Goal: Task Accomplishment & Management: Complete application form

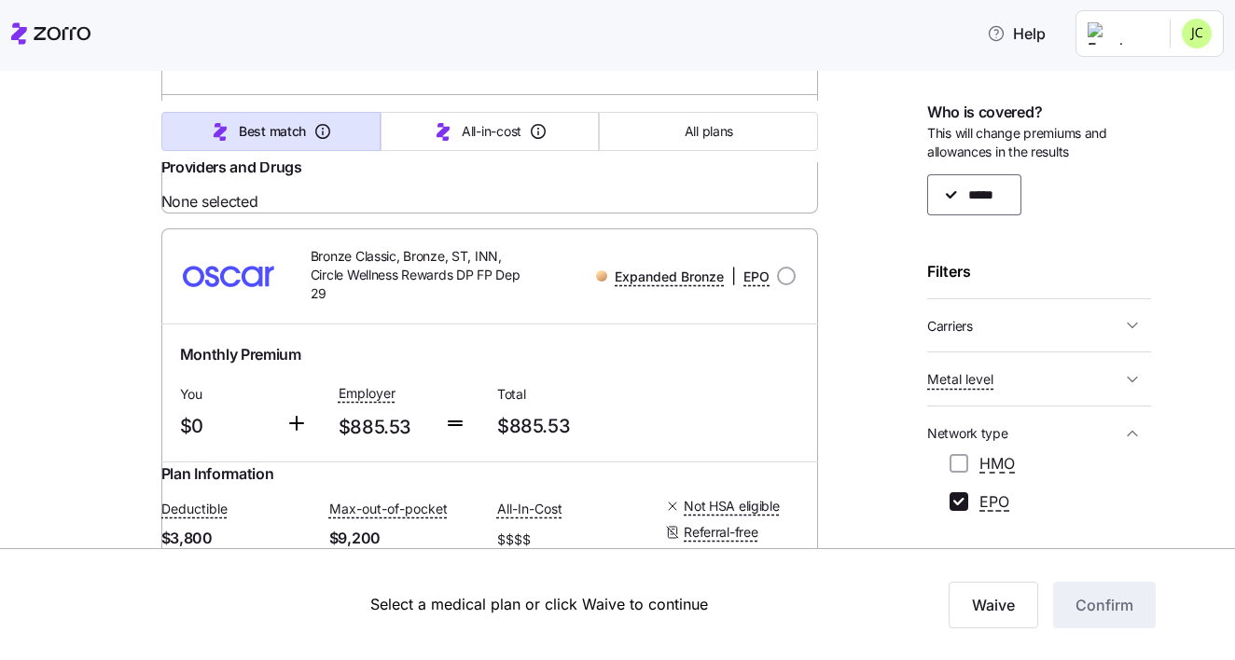
scroll to position [3453, 0]
click at [281, 136] on link "Summary of benefits" at bounding box center [258, 127] width 157 height 19
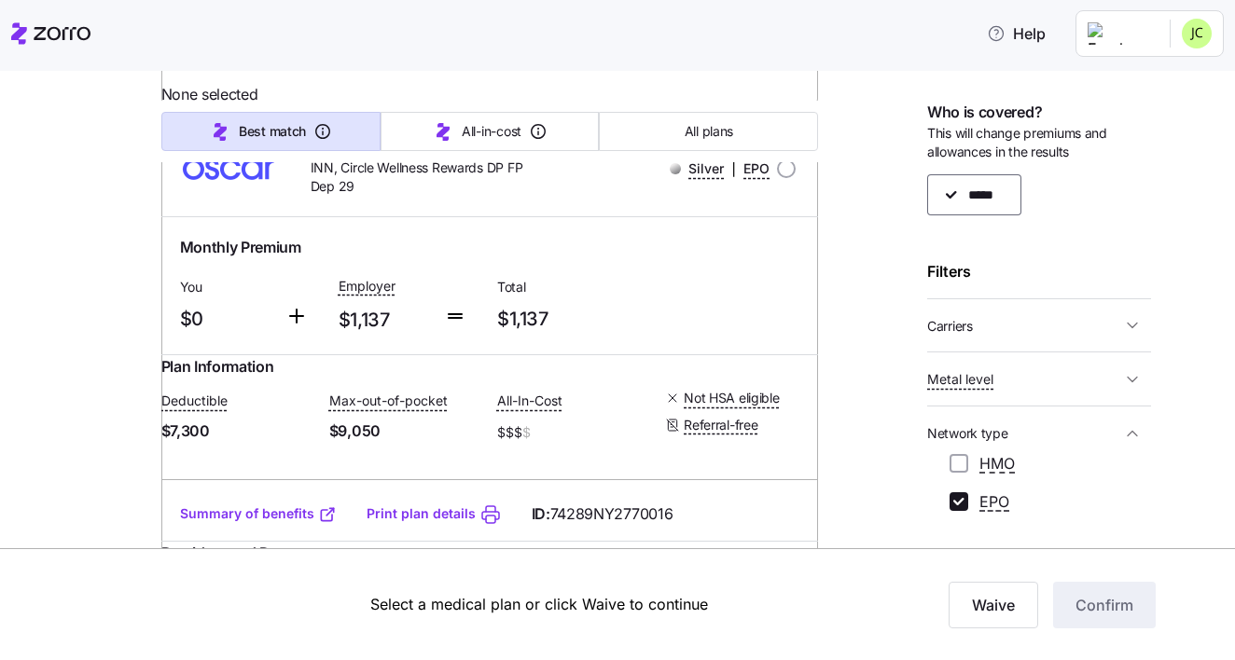
scroll to position [4531, 0]
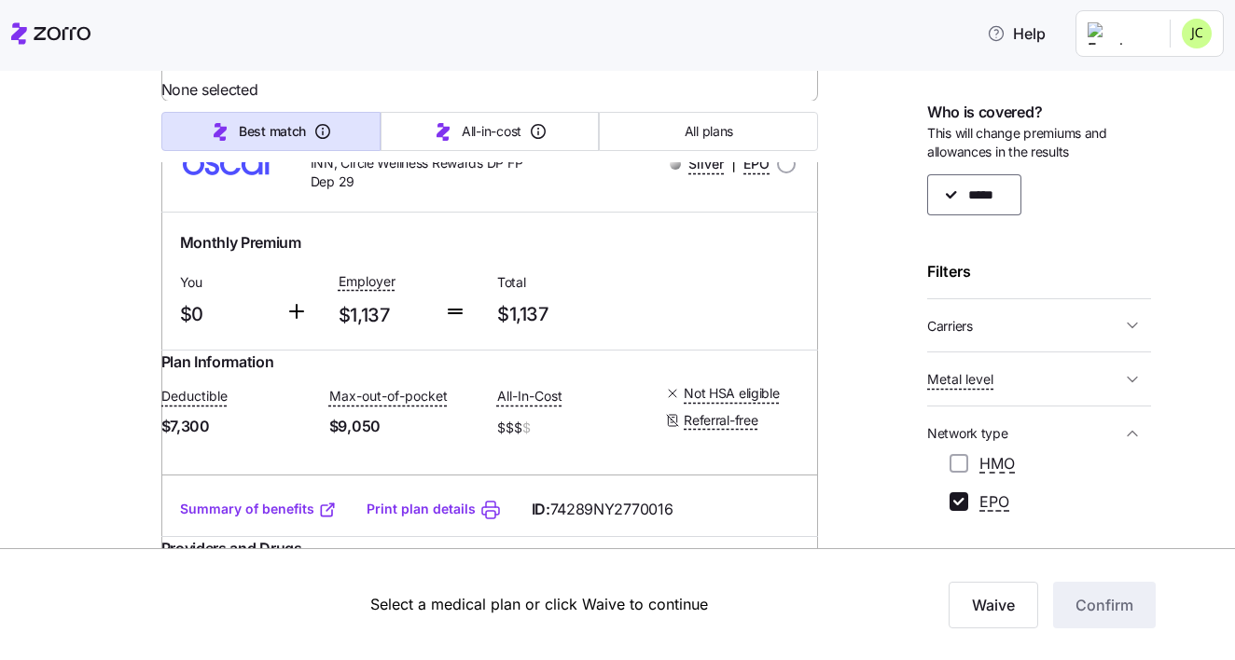
click at [298, 43] on div "Summary of benefits Print plan details ID: 74289NY2770015" at bounding box center [490, 16] width 658 height 53
click at [292, 25] on link "Summary of benefits" at bounding box center [258, 16] width 157 height 19
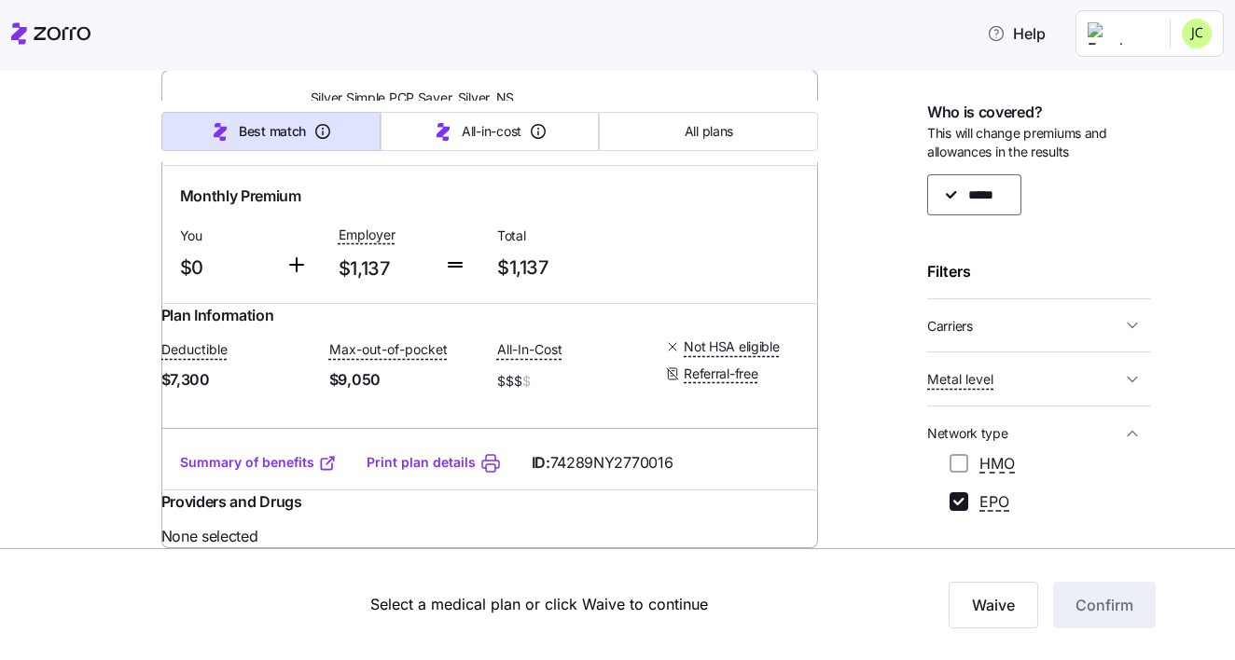
scroll to position [4999, 0]
click at [275, 472] on link "Summary of benefits" at bounding box center [258, 462] width 157 height 19
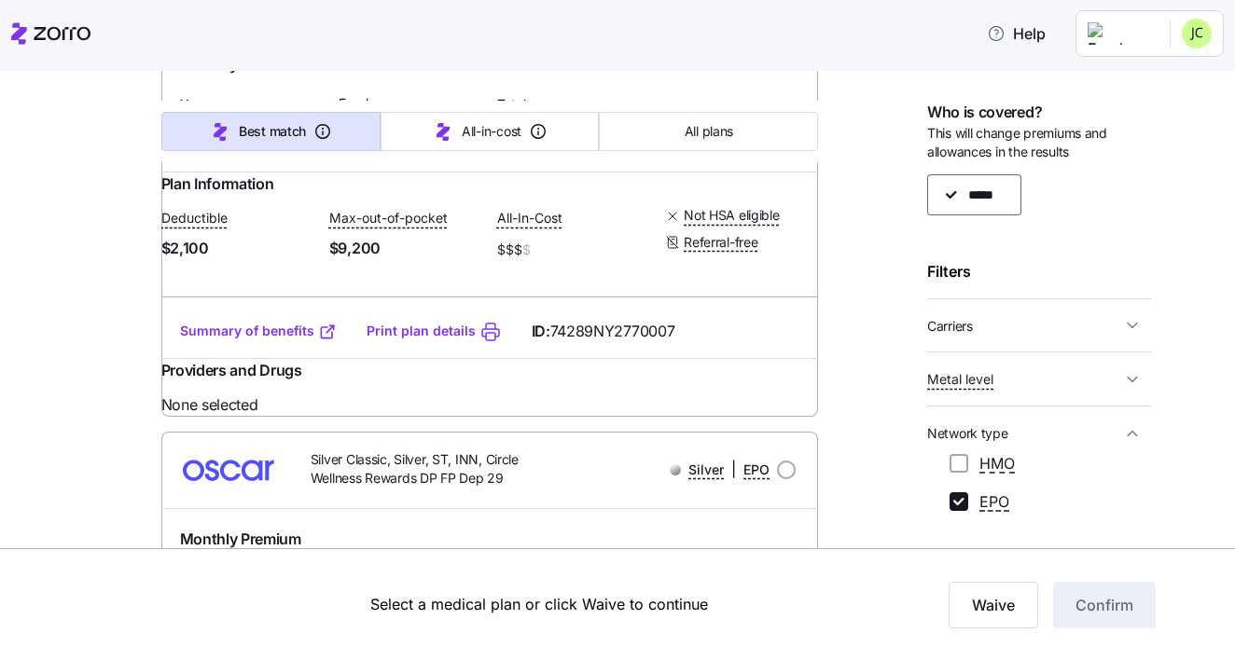
scroll to position [2323, 0]
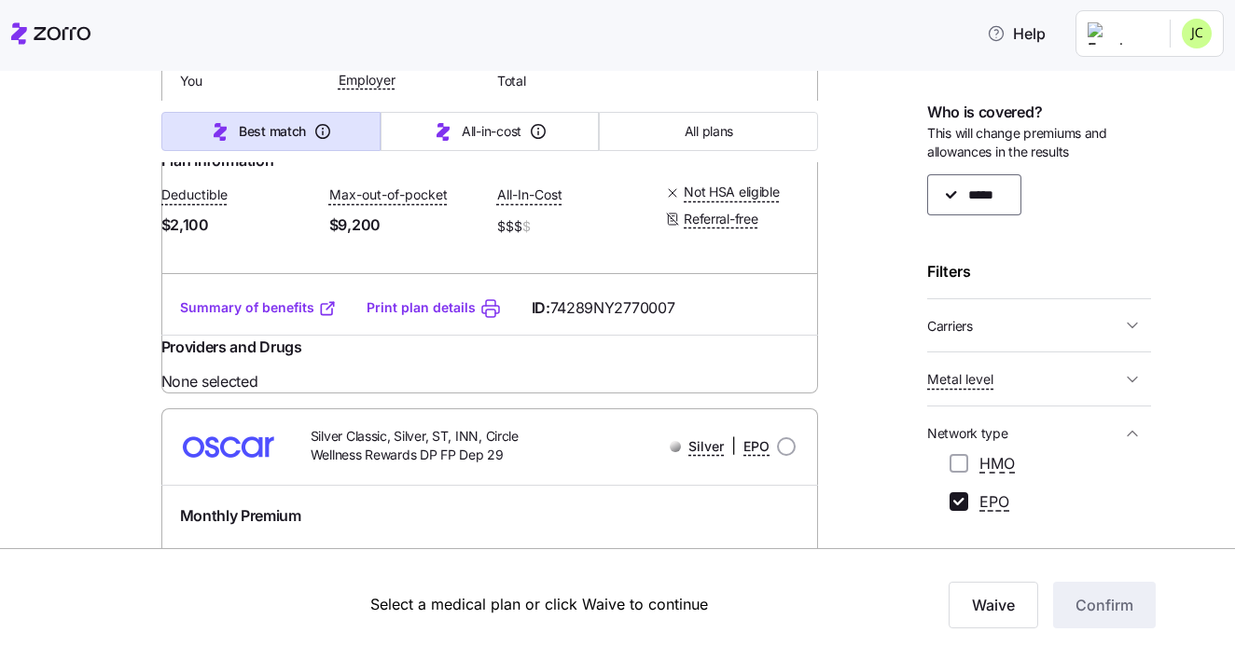
click at [312, 317] on link "Summary of benefits" at bounding box center [258, 307] width 157 height 19
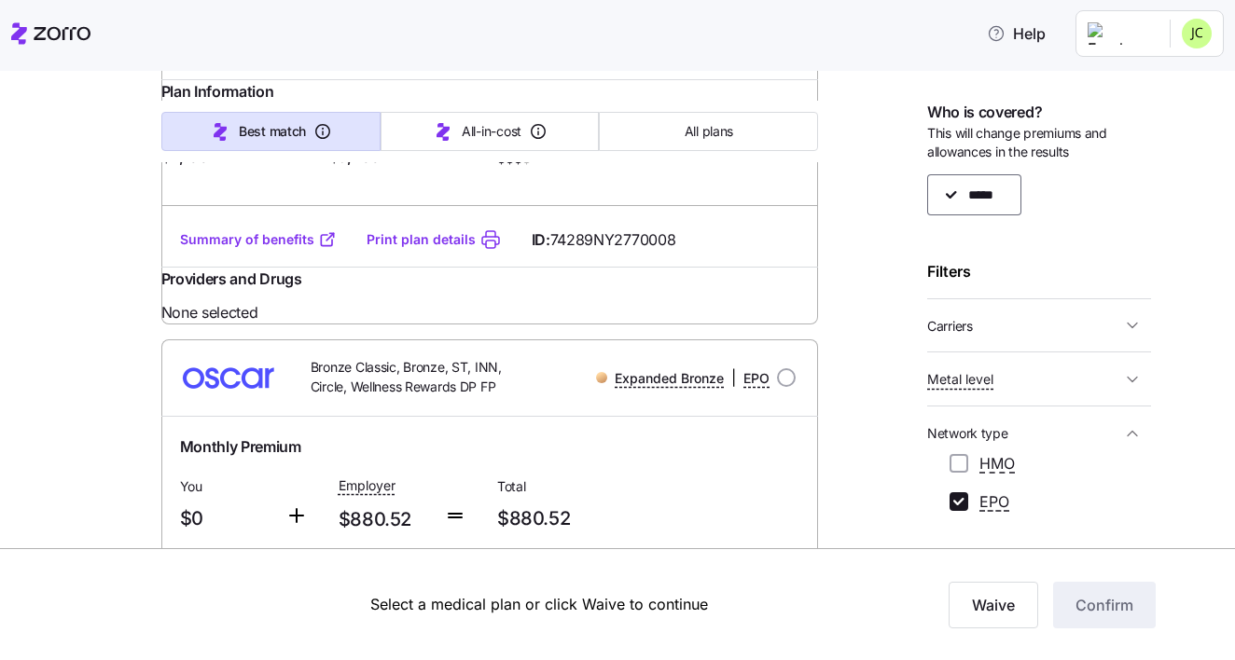
scroll to position [2867, 0]
click at [318, 247] on icon at bounding box center [327, 238] width 19 height 19
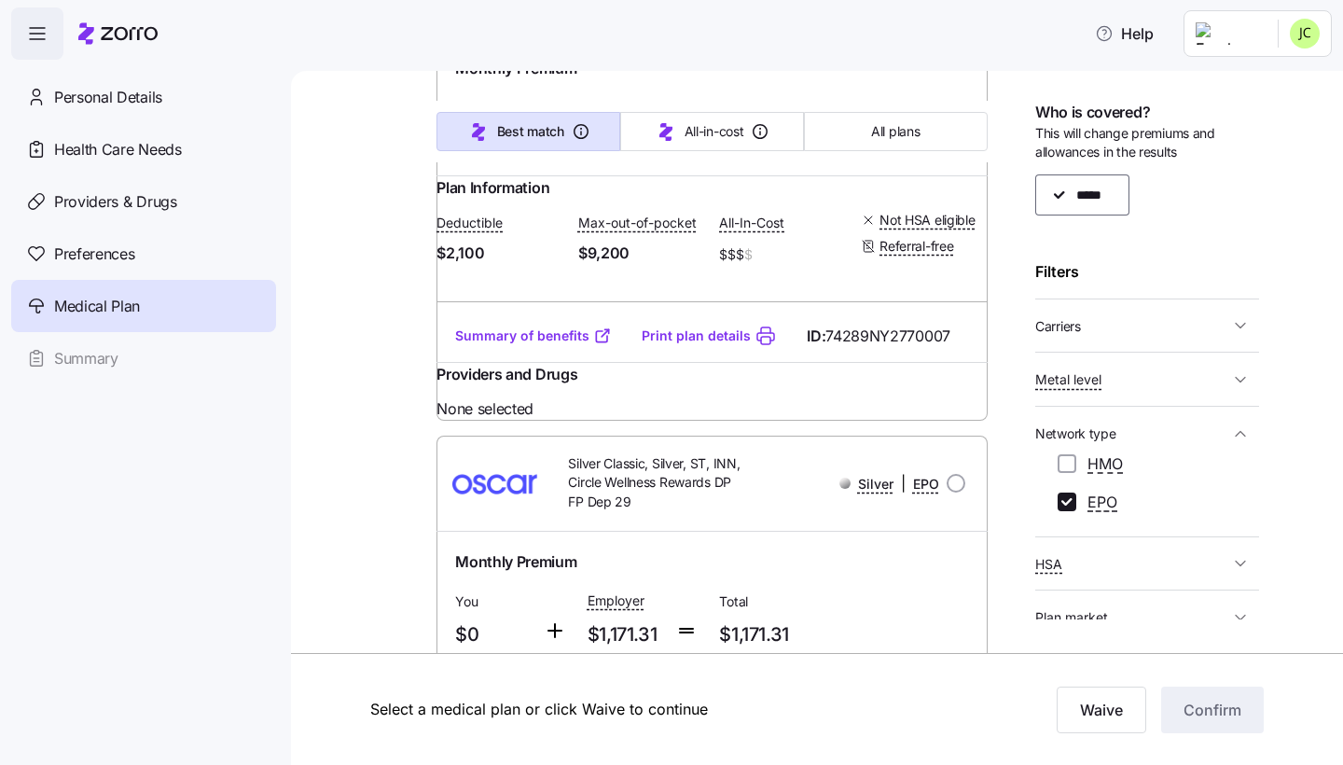
scroll to position [2392, 0]
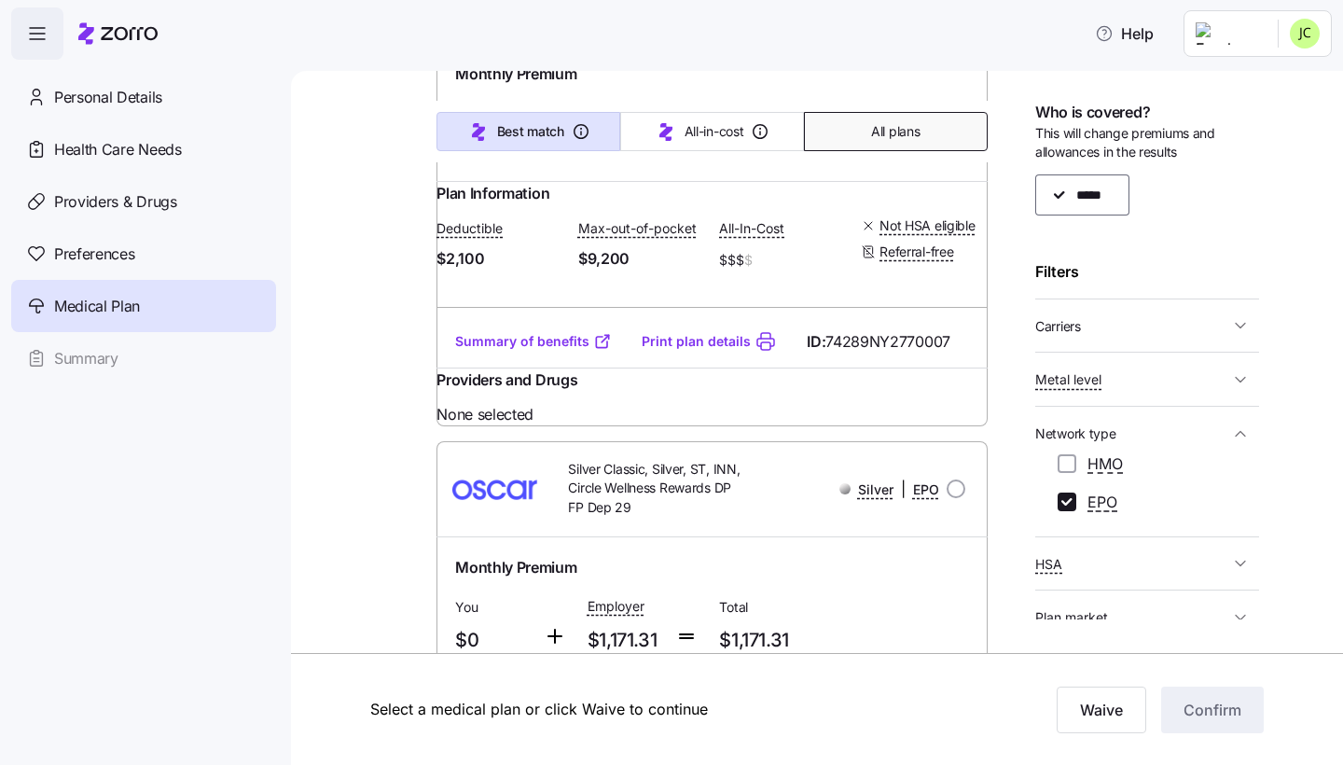
click at [888, 112] on button "All plans" at bounding box center [896, 131] width 184 height 39
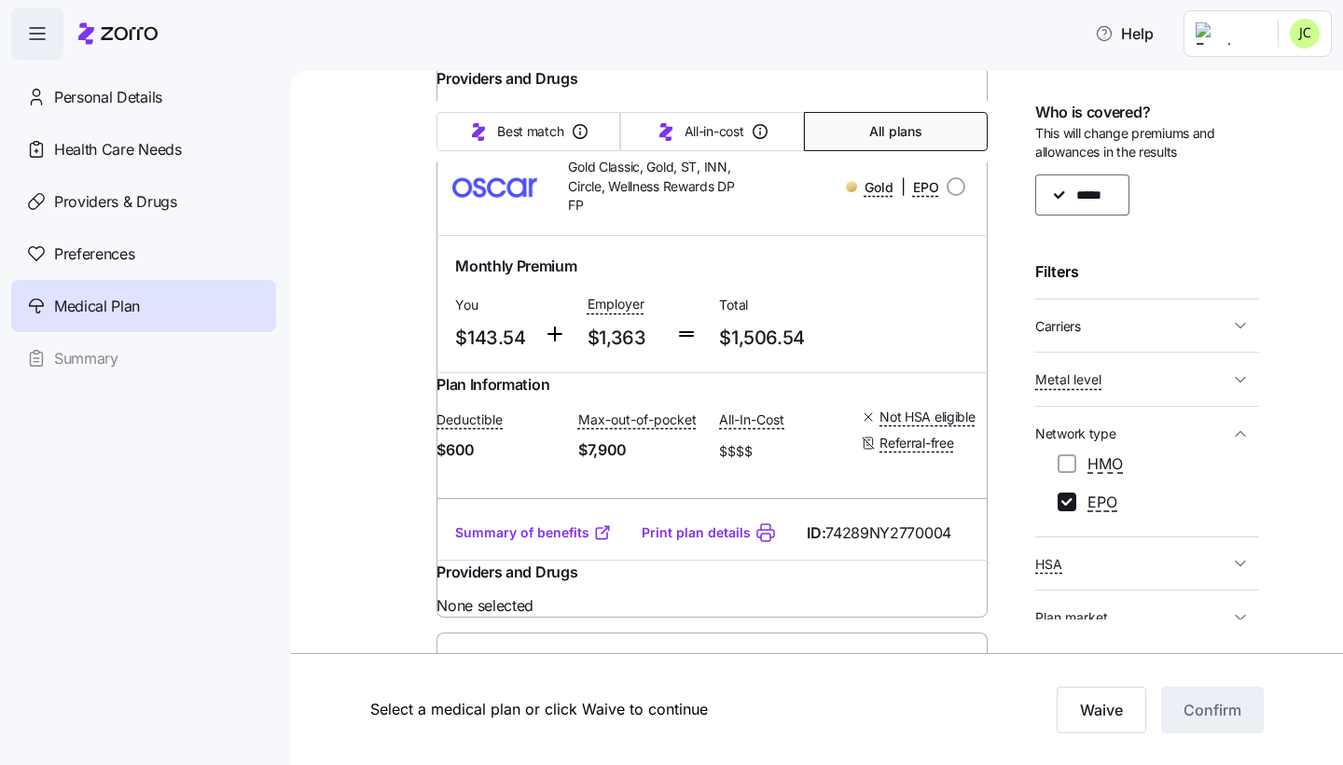
scroll to position [4192, 0]
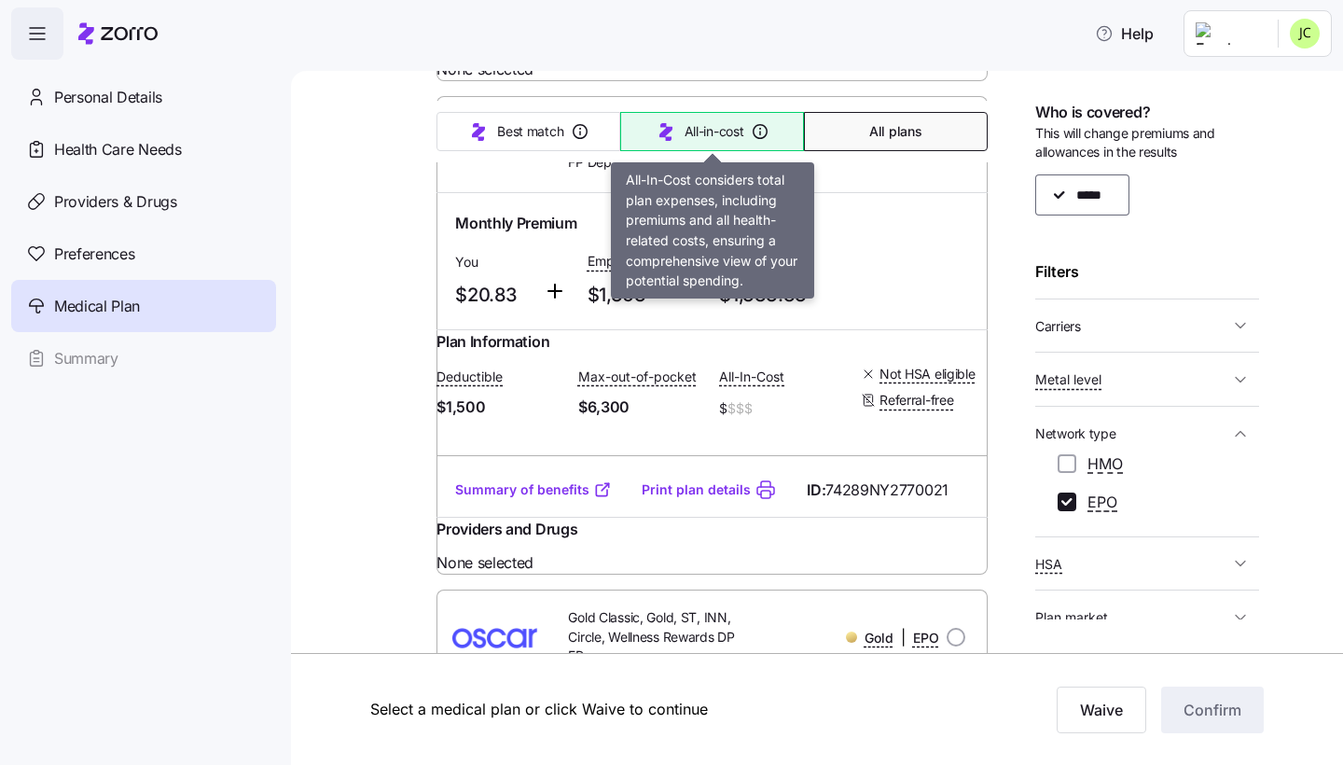
click at [734, 139] on span "All-in-cost" at bounding box center [715, 131] width 60 height 19
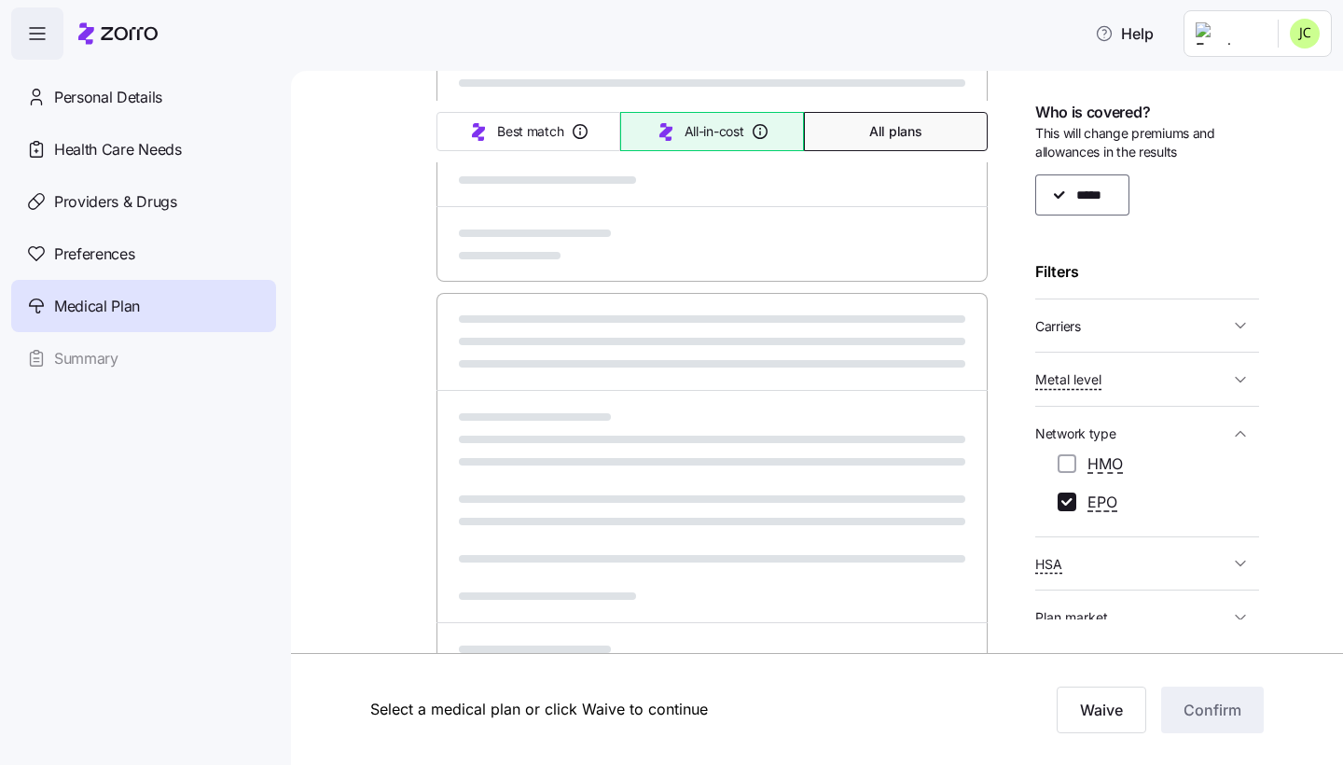
scroll to position [904, 0]
type input "Sorted by: All-in-cost"
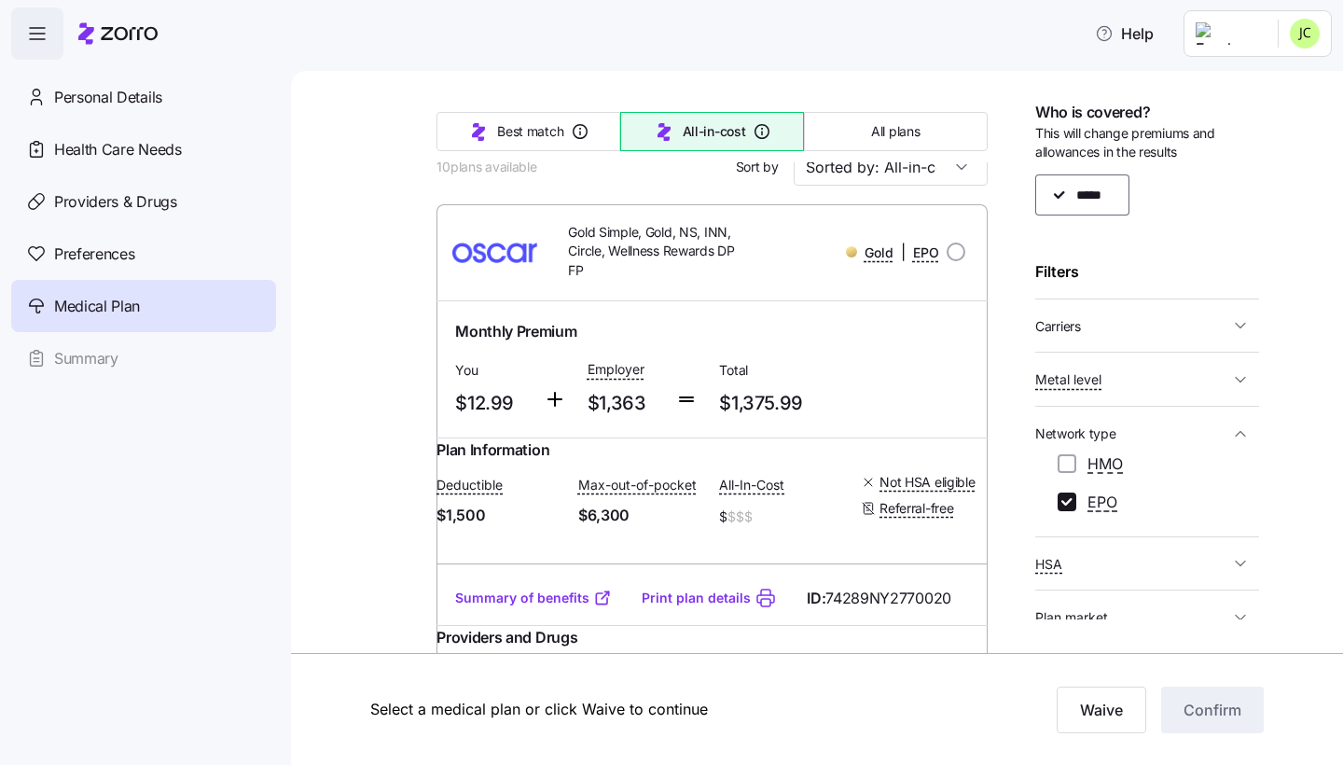
scroll to position [169, 0]
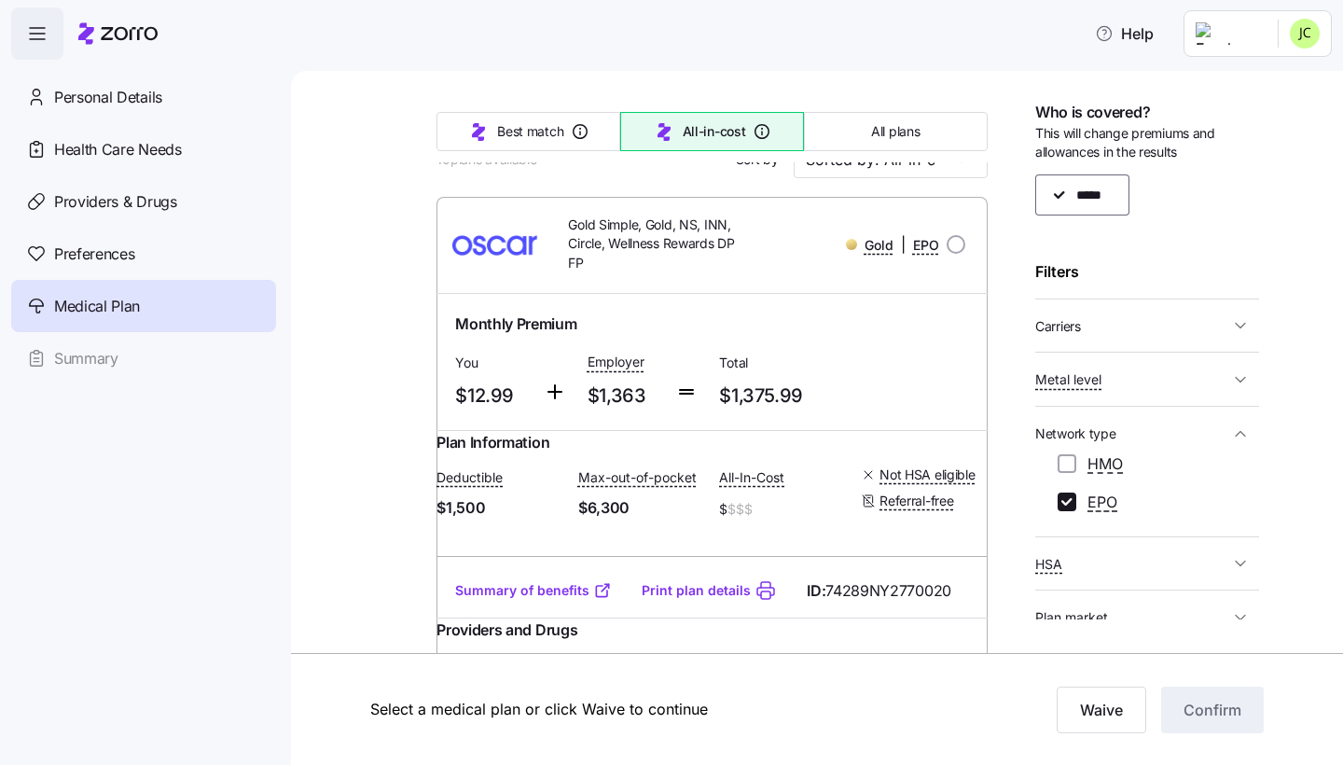
click at [551, 600] on link "Summary of benefits" at bounding box center [533, 590] width 157 height 19
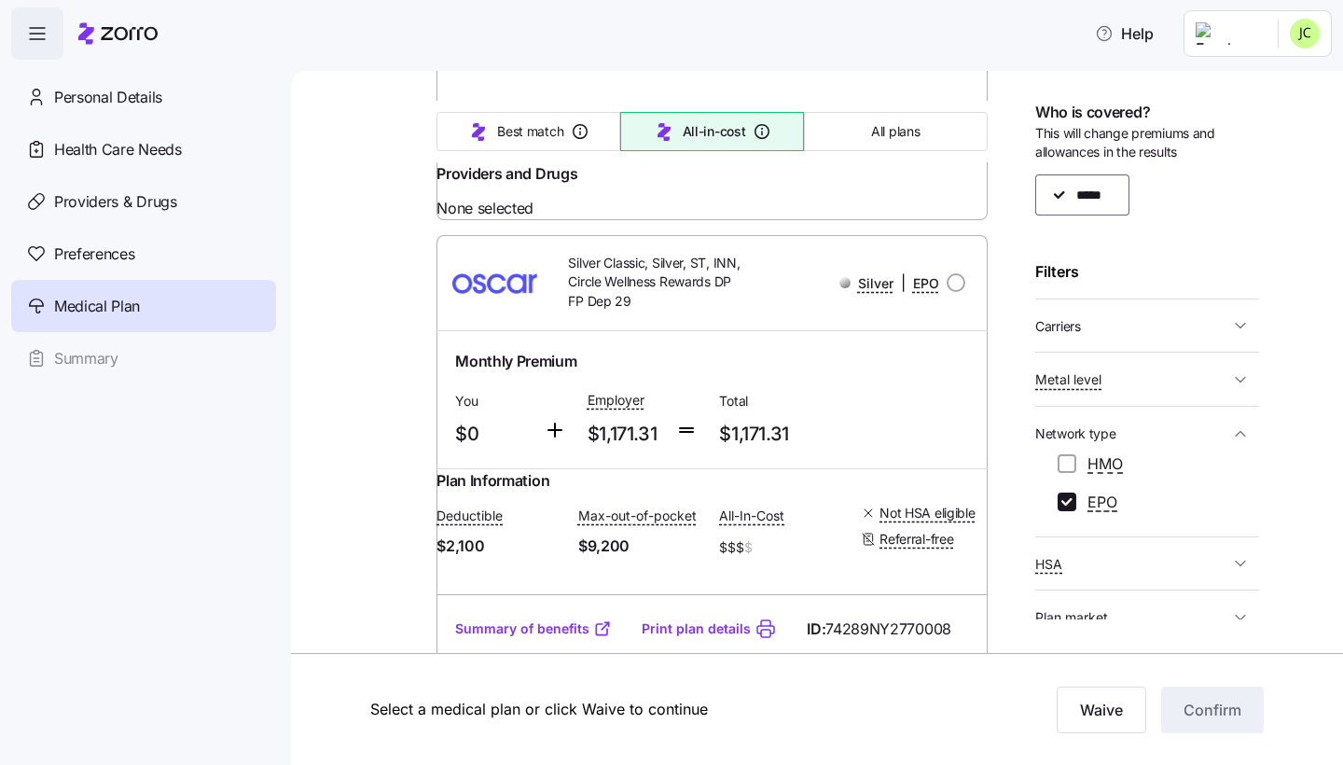
scroll to position [1320, 0]
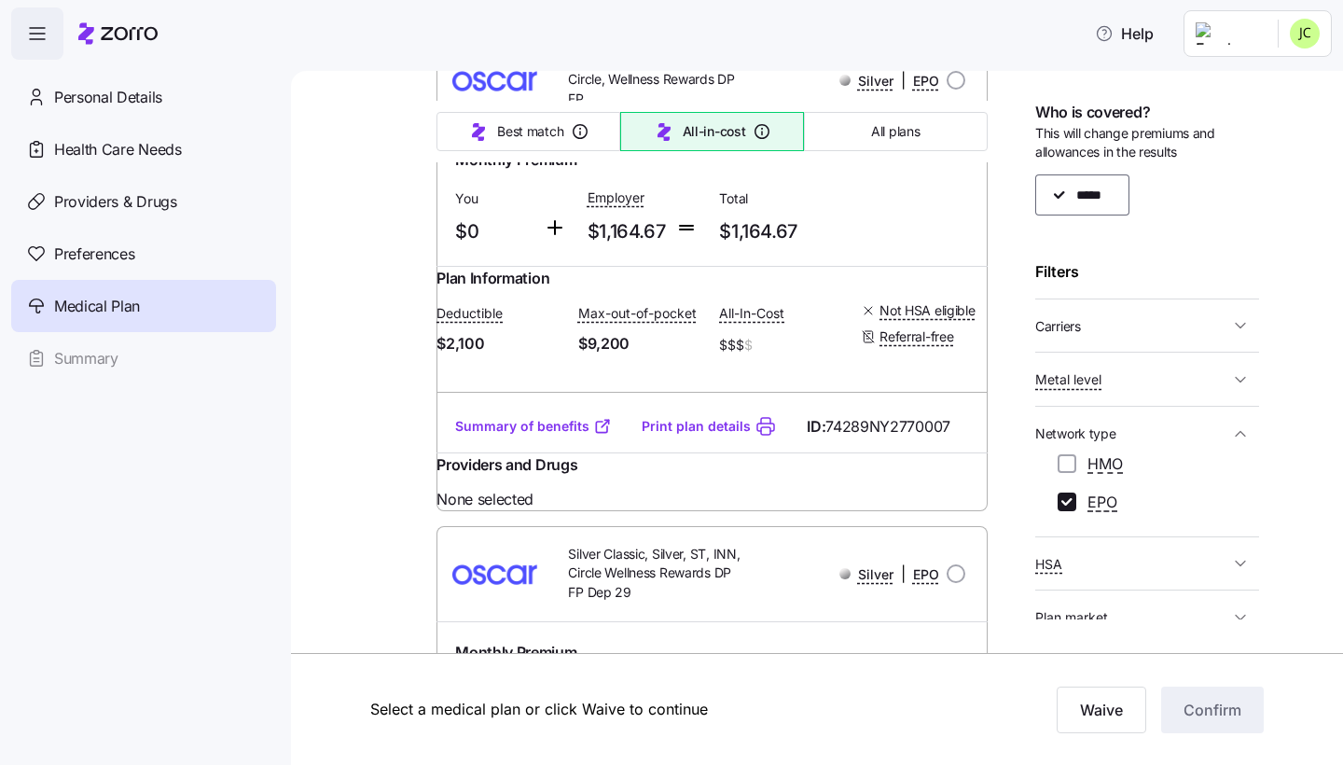
click at [699, 436] on link "Print plan details" at bounding box center [696, 426] width 109 height 19
click at [1069, 459] on input "HMO" at bounding box center [1067, 463] width 19 height 19
checkbox input "true"
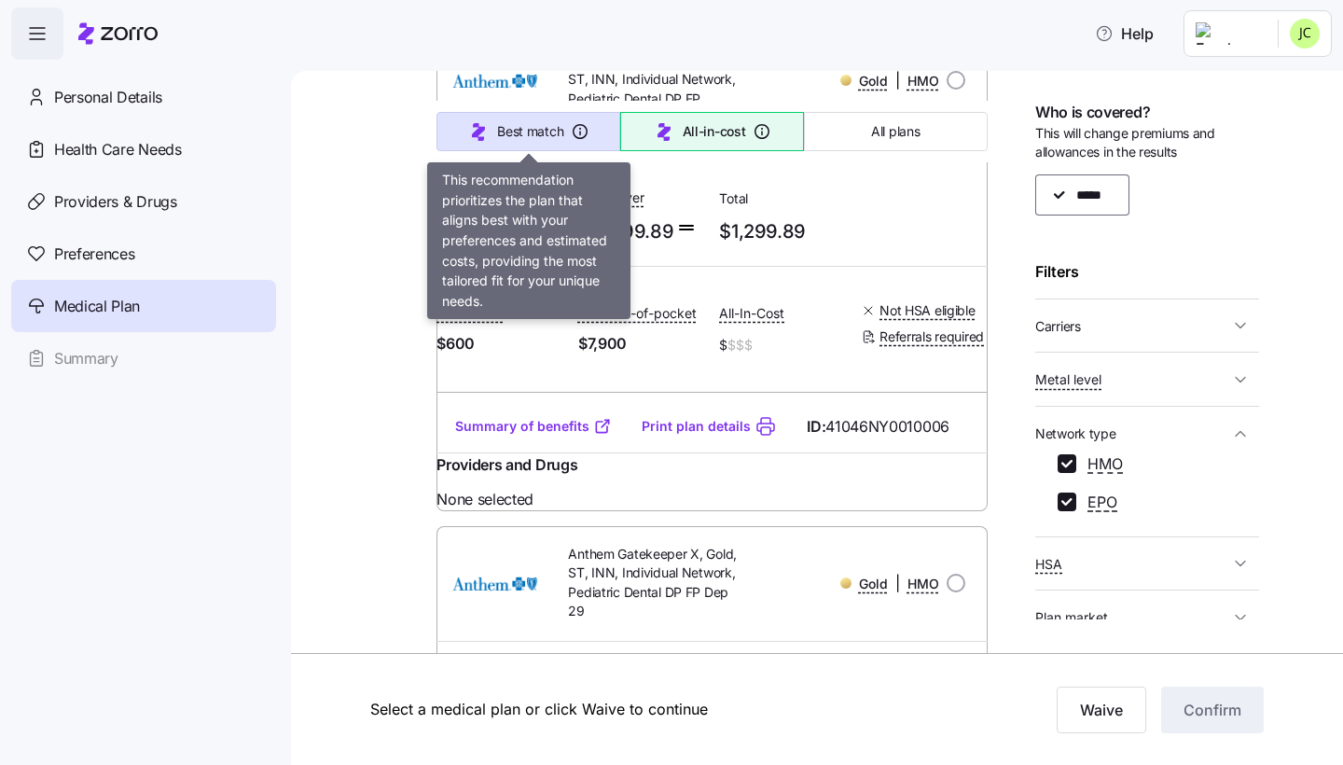
click at [507, 122] on span "Best match" at bounding box center [530, 131] width 66 height 19
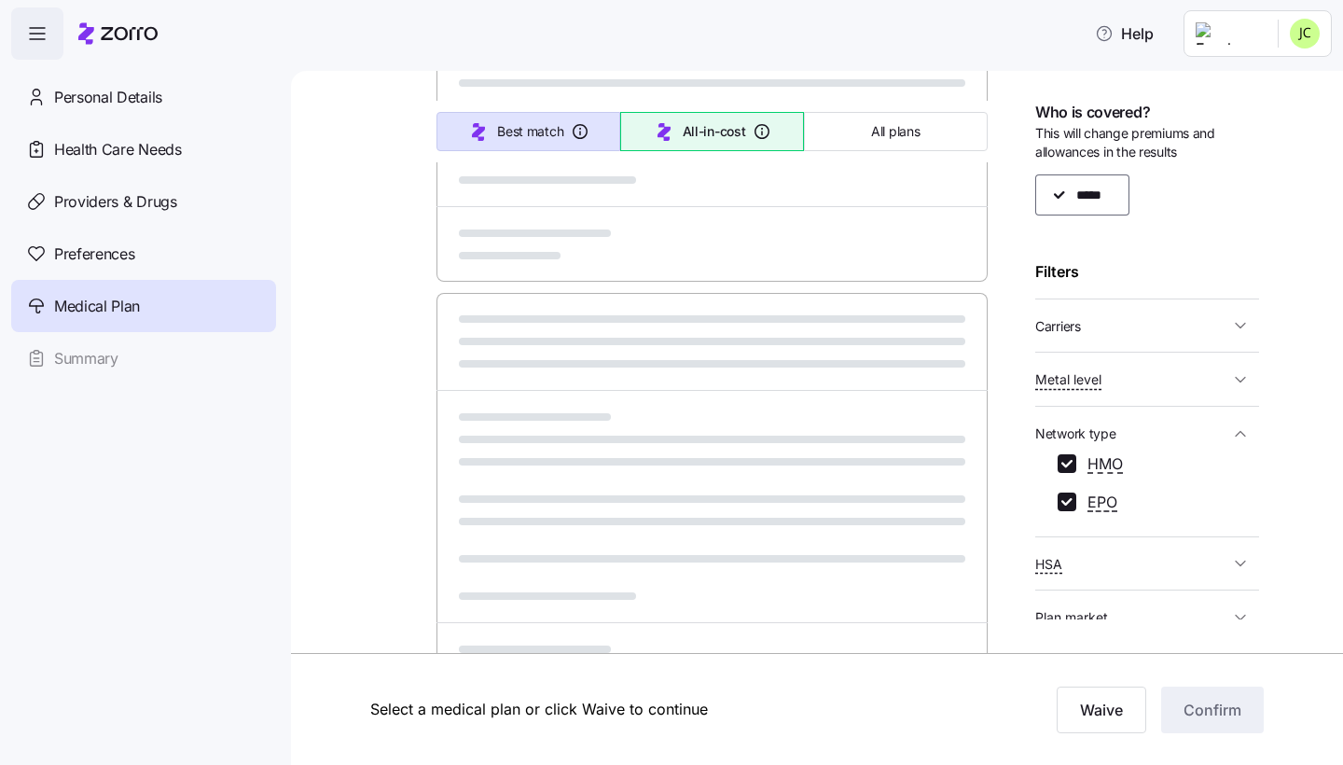
scroll to position [904, 0]
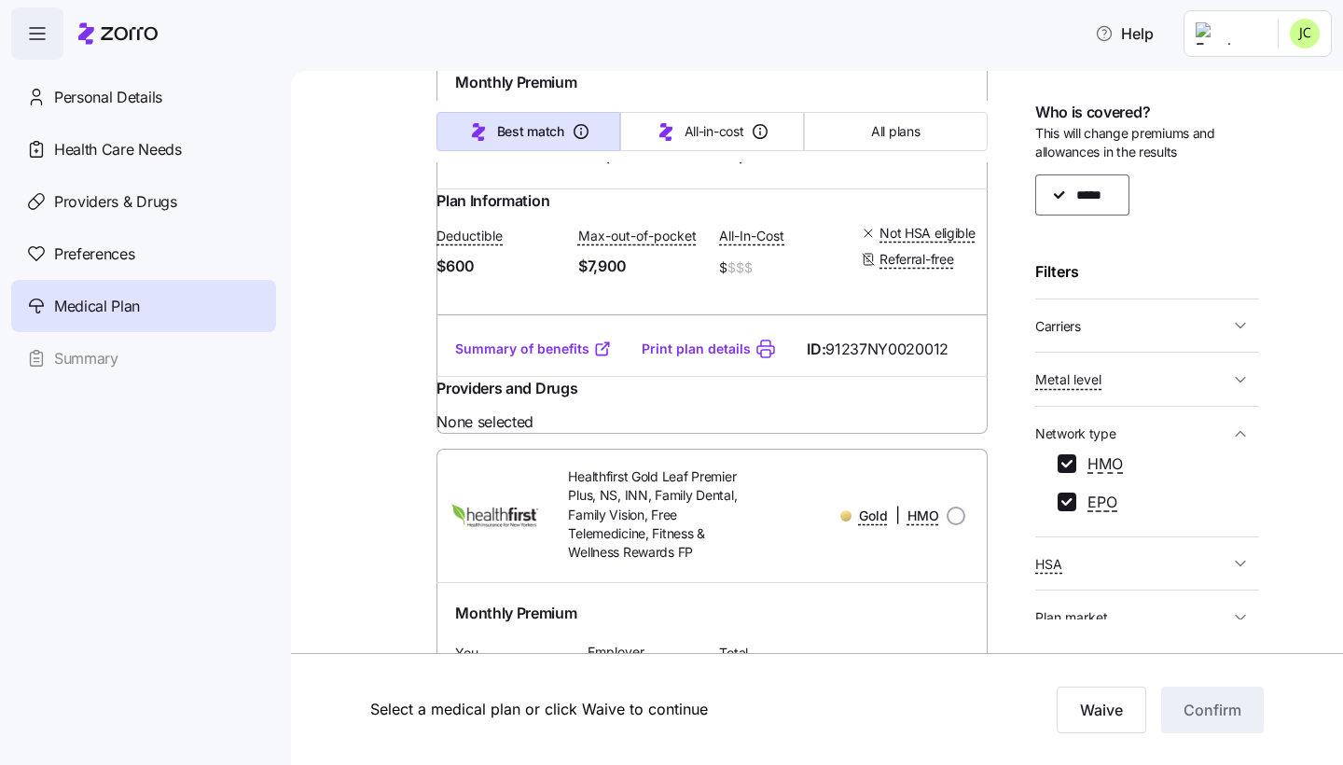
type input "Sorted by: Best match"
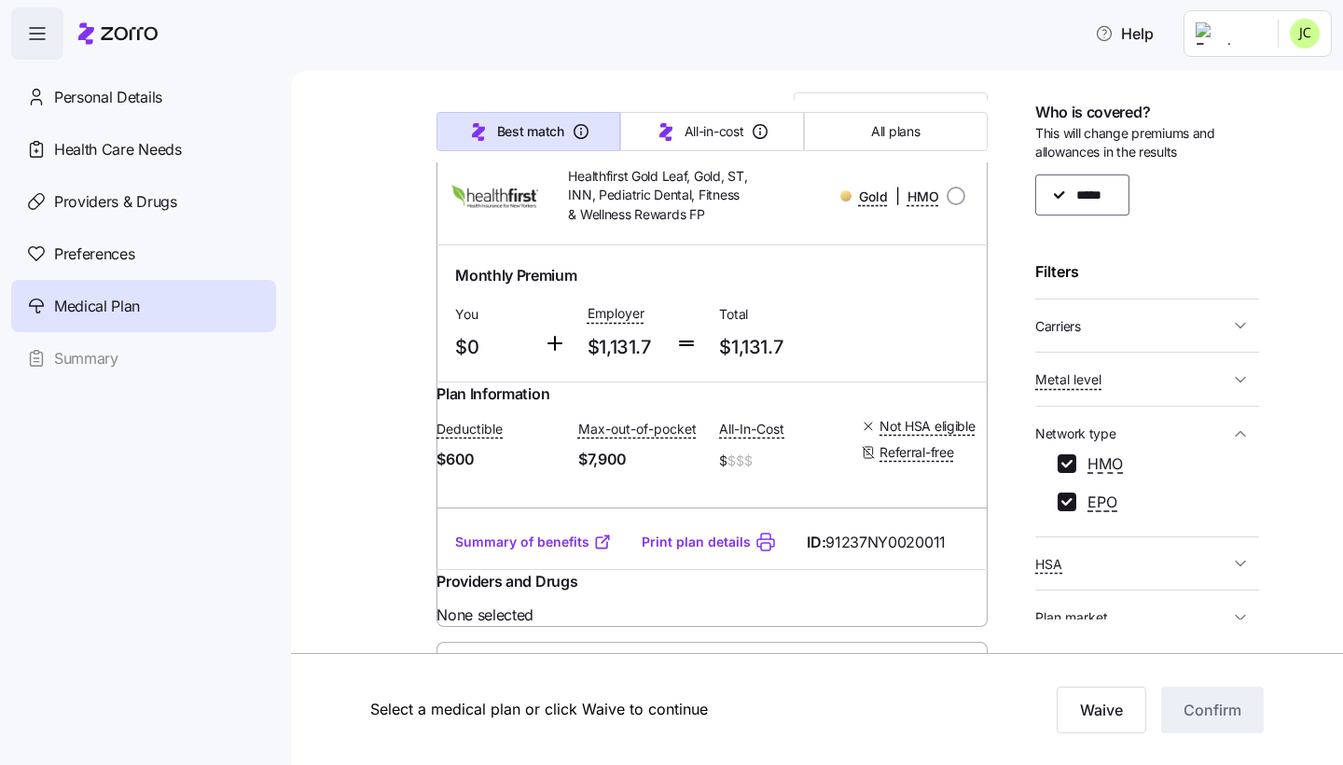
scroll to position [218, 0]
click at [555, 550] on link "Summary of benefits" at bounding box center [533, 541] width 157 height 19
click at [1113, 332] on span "Carriers" at bounding box center [1132, 325] width 194 height 23
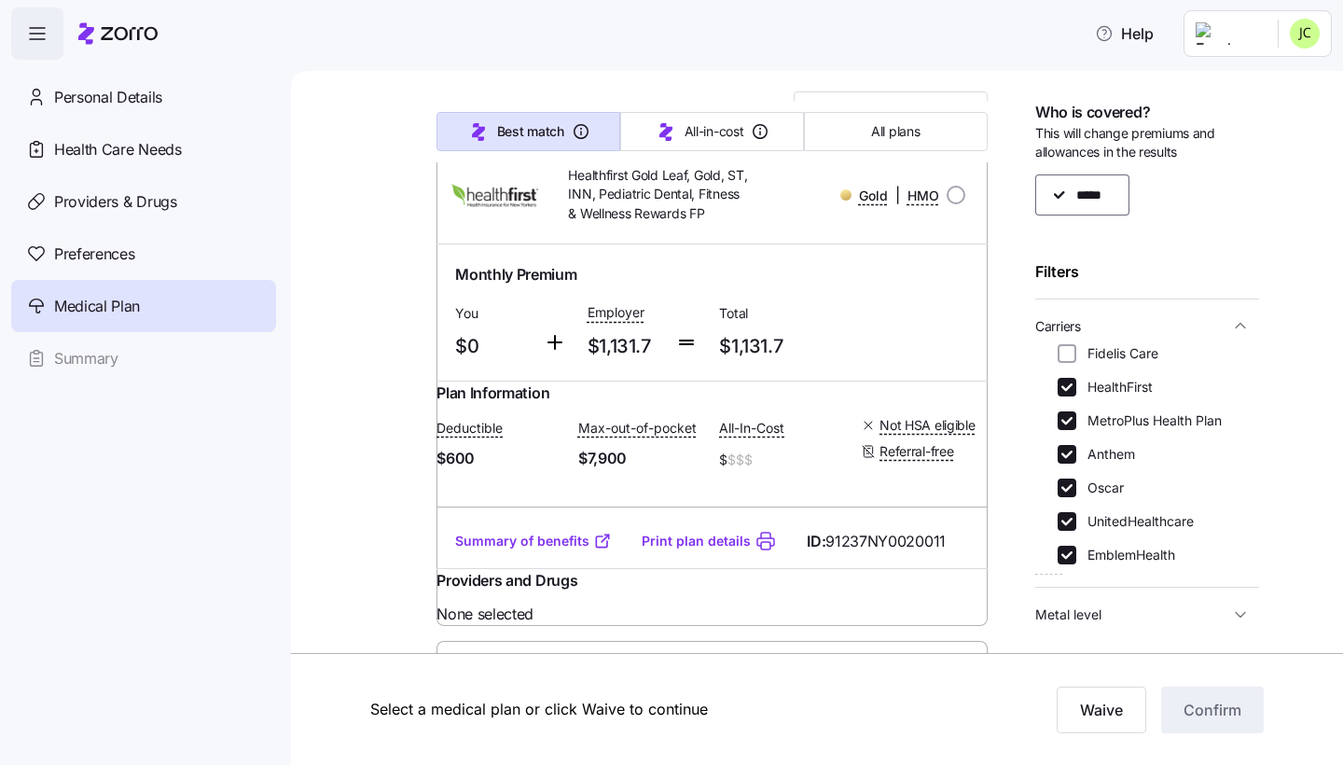
click at [1089, 521] on label "UnitedHealthcare" at bounding box center [1135, 521] width 118 height 19
click at [1076, 521] on input "UnitedHealthcare" at bounding box center [1067, 521] width 19 height 19
checkbox input "false"
click at [1082, 395] on div "Fidelis Care HealthFirst MetroPlus Health Plan Anthem Oscar UnitedHealthcare Em…" at bounding box center [1147, 454] width 179 height 220
click at [1079, 386] on label "HealthFirst" at bounding box center [1114, 387] width 76 height 19
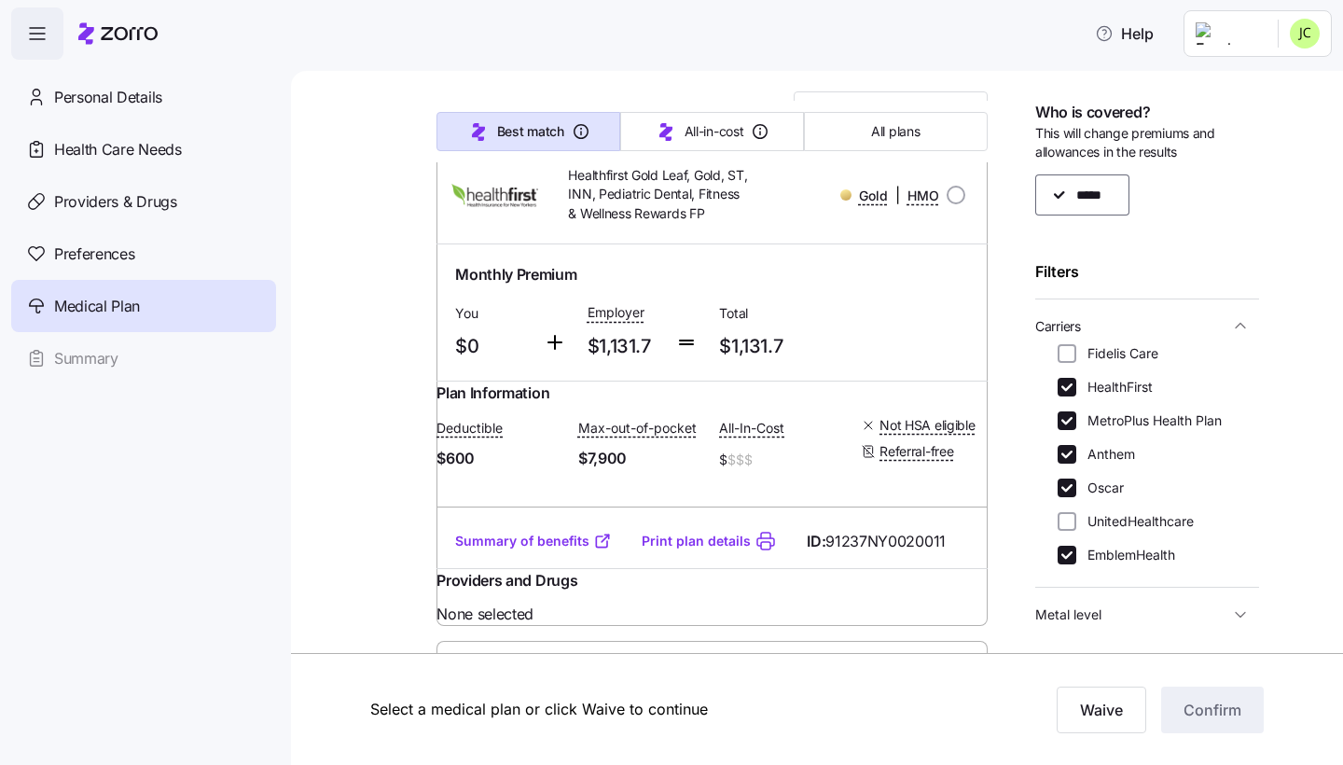
click at [1076, 386] on input "HealthFirst" at bounding box center [1067, 387] width 19 height 19
checkbox input "false"
click at [1234, 325] on icon "button" at bounding box center [1240, 326] width 9 height 5
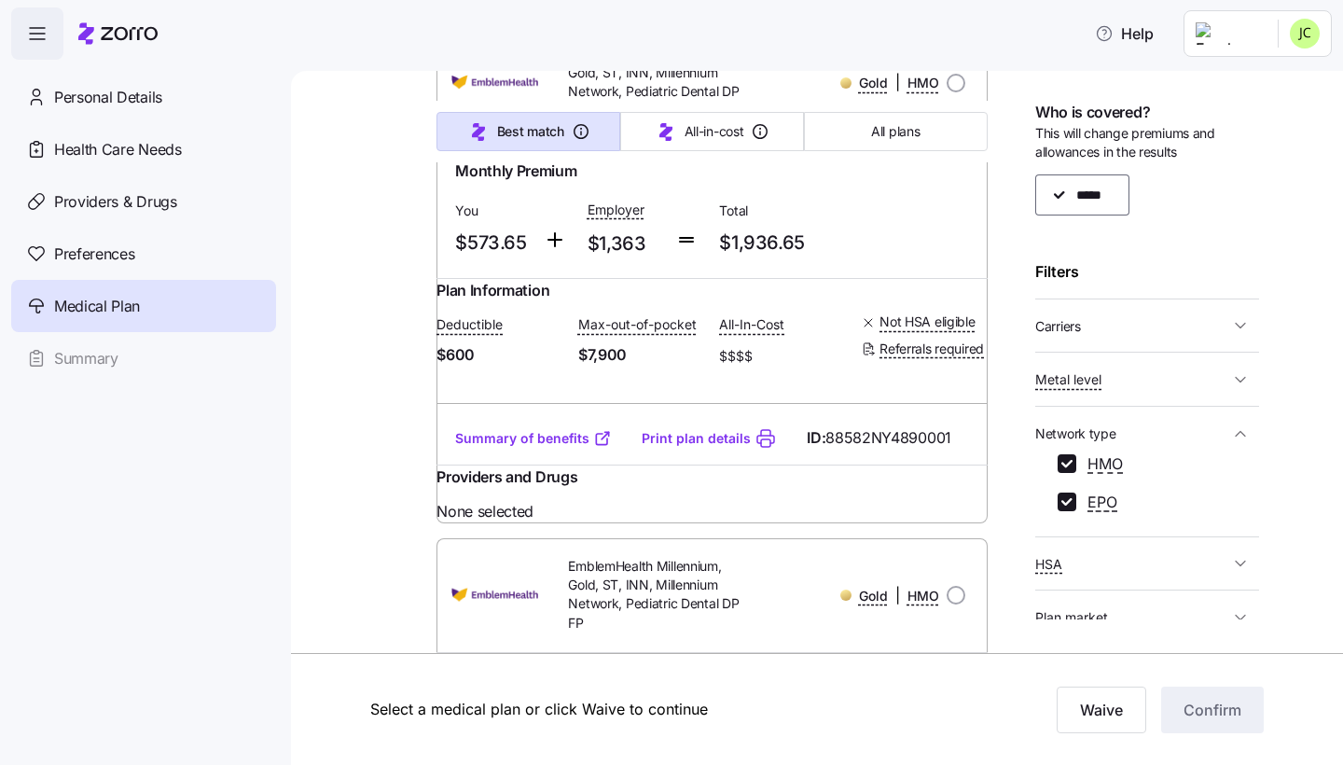
scroll to position [6323, 0]
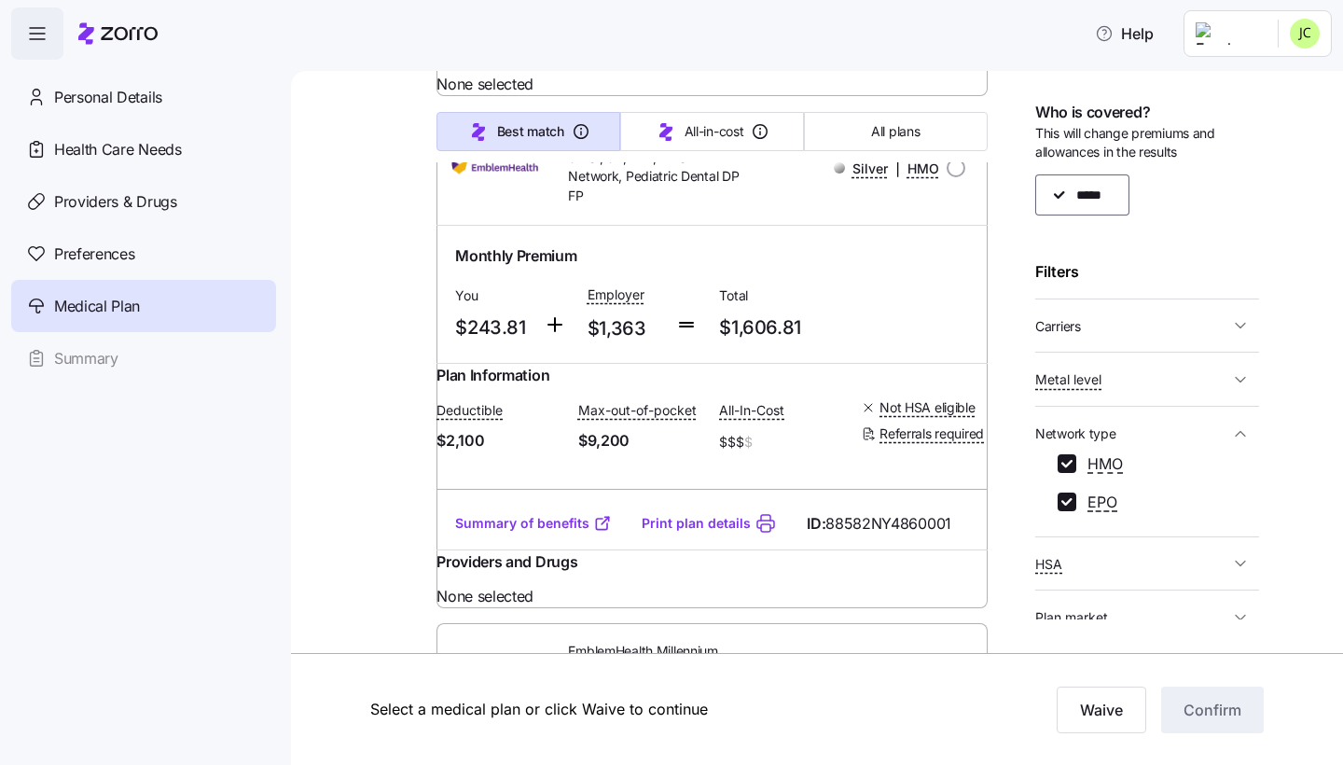
scroll to position [9270, 0]
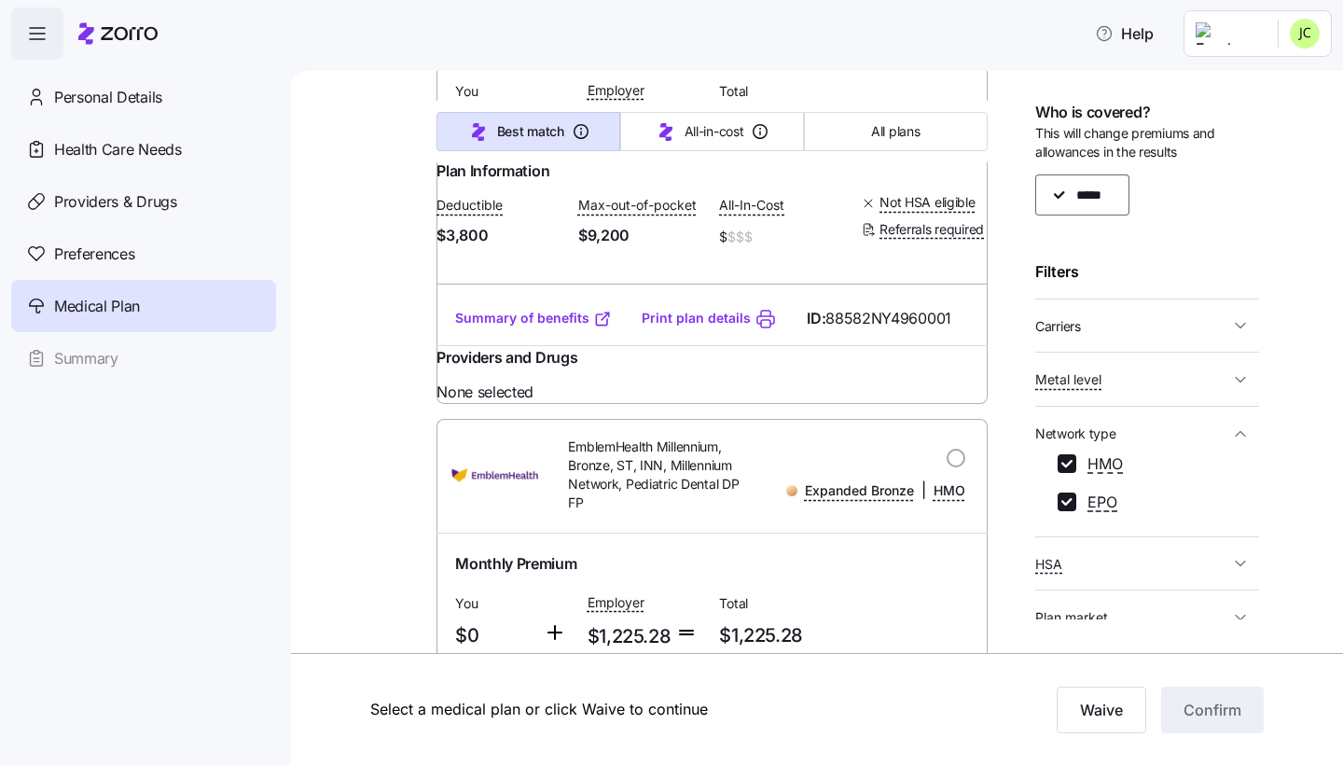
scroll to position [12550, 0]
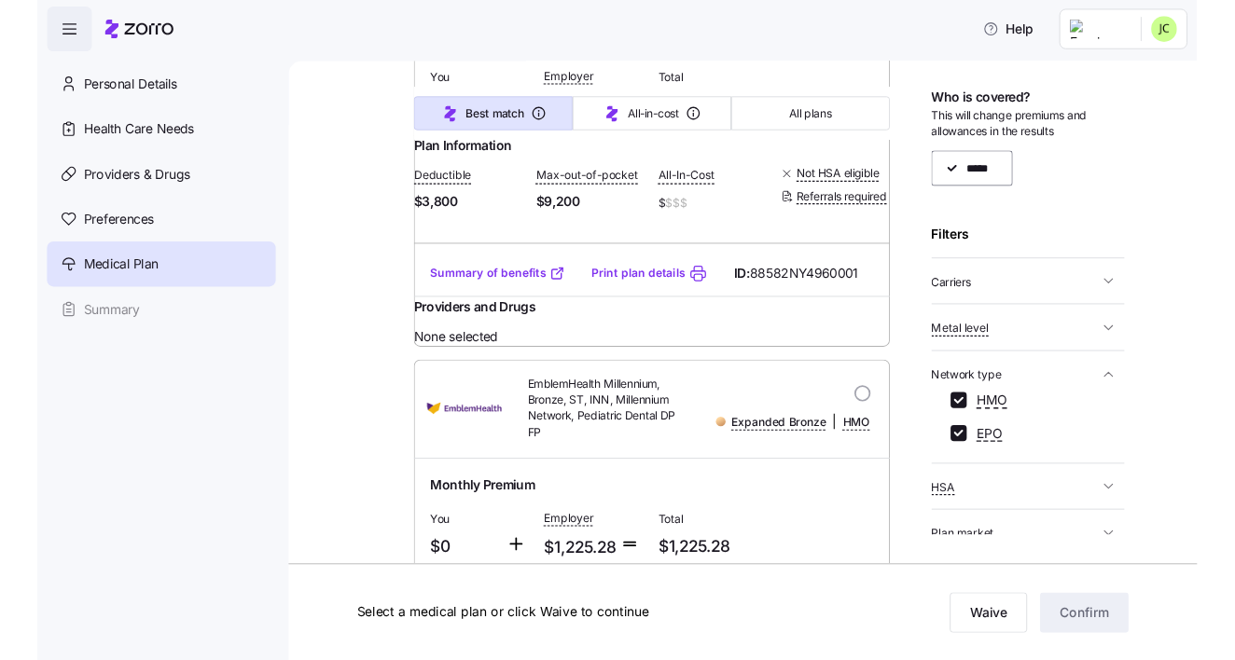
scroll to position [12575, 0]
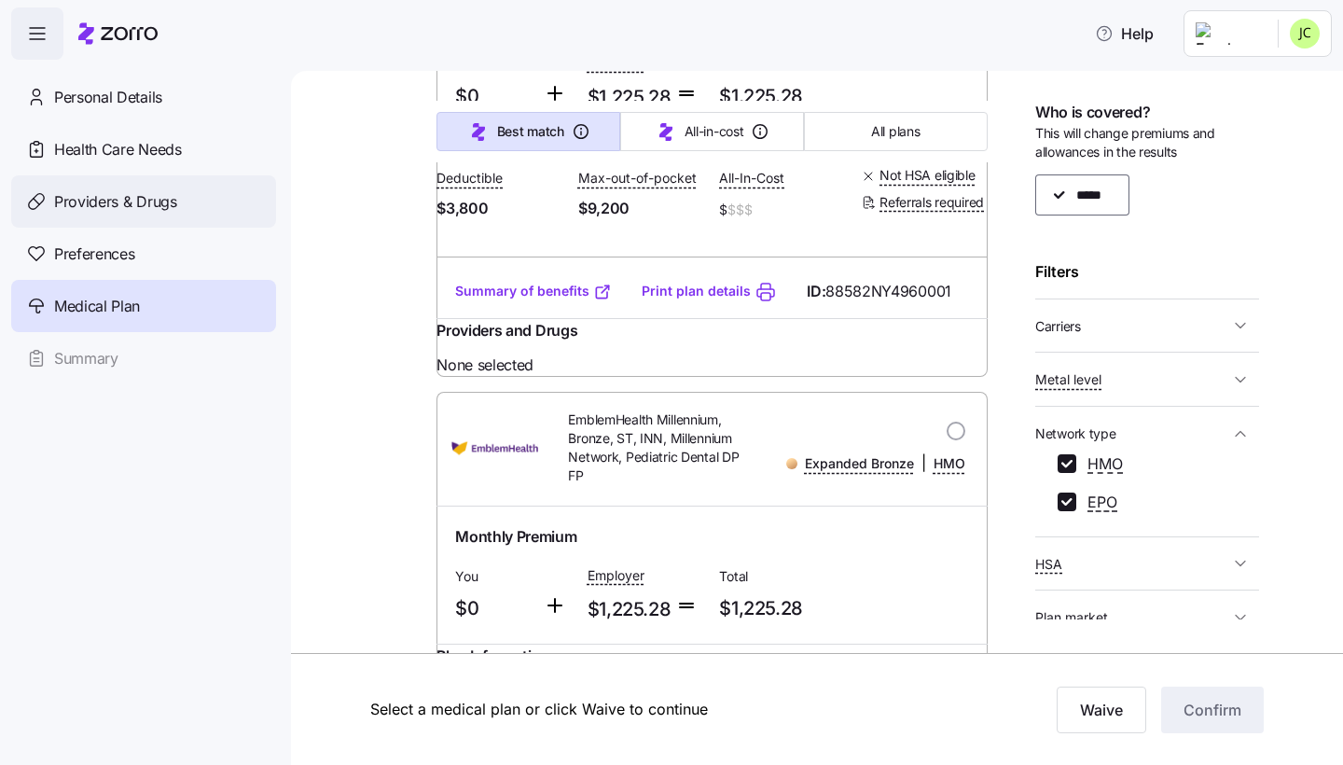
click at [141, 193] on span "Providers & Drugs" at bounding box center [115, 201] width 123 height 23
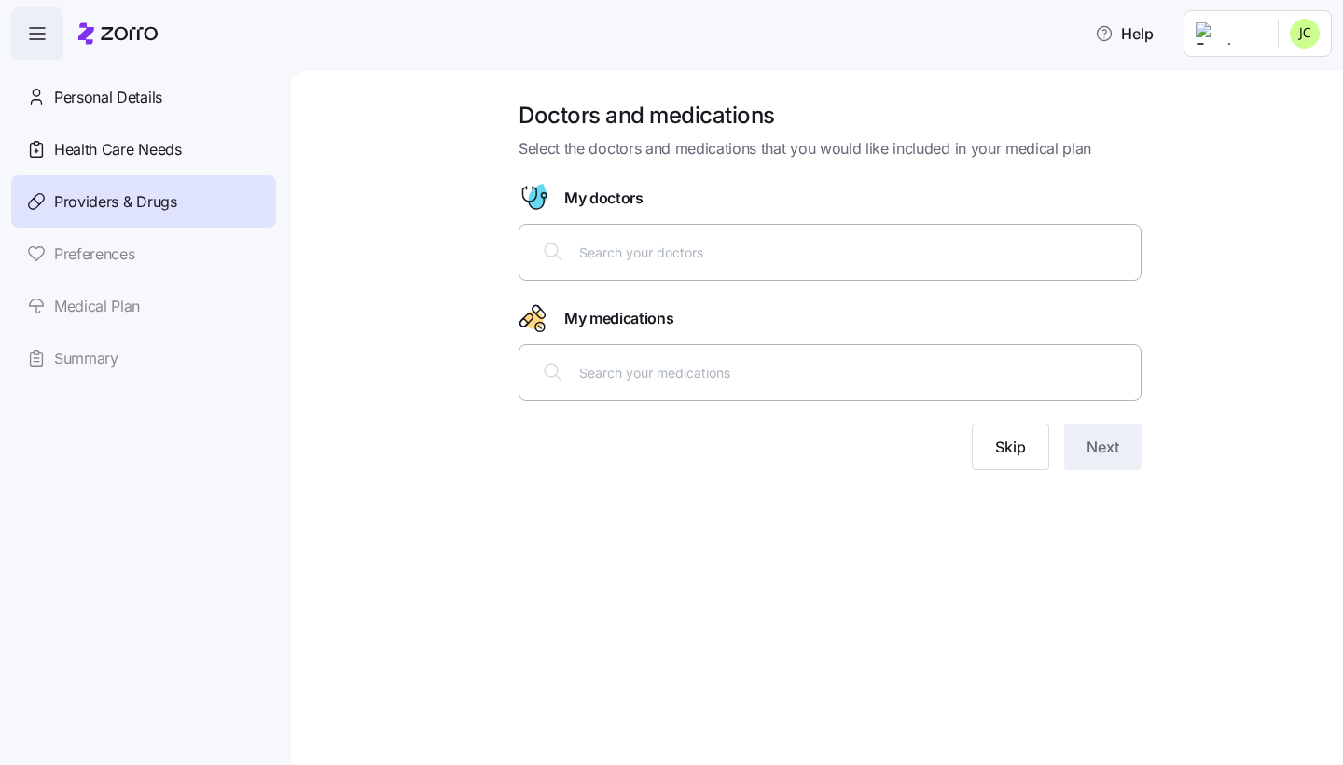
click at [620, 263] on div at bounding box center [830, 251] width 599 height 45
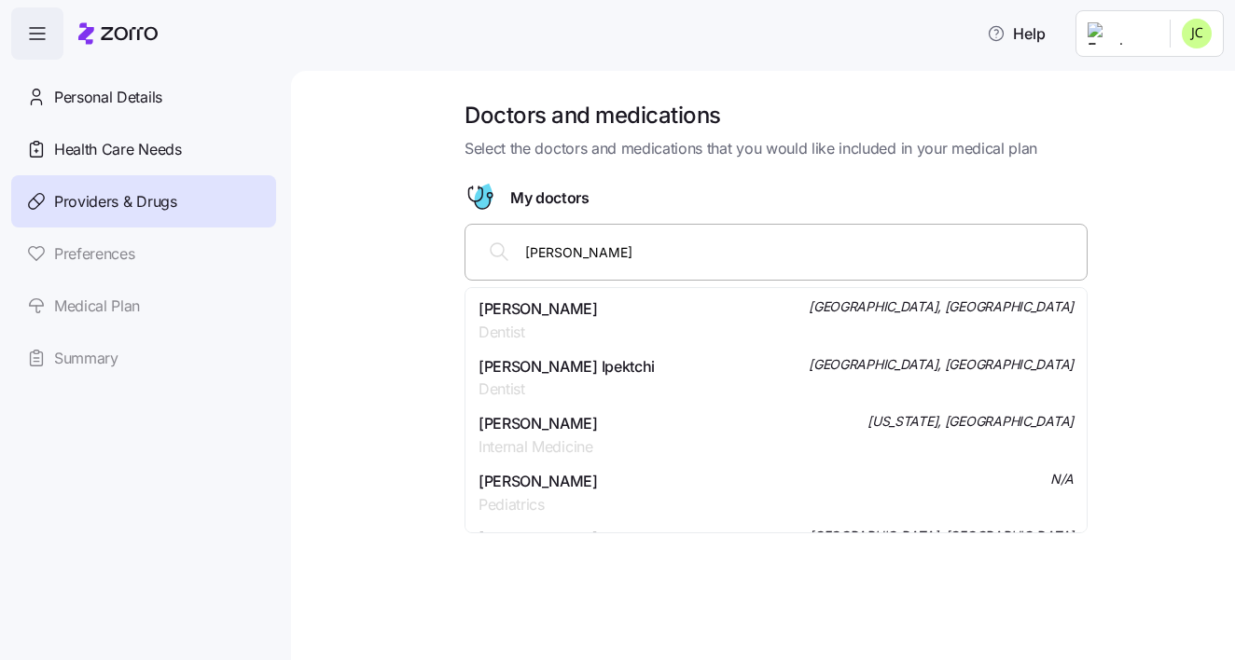
type input "[PERSON_NAME]"
click at [607, 306] on div "[PERSON_NAME] Internal Medicine [GEOGRAPHIC_DATA], [GEOGRAPHIC_DATA]" at bounding box center [776, 321] width 595 height 47
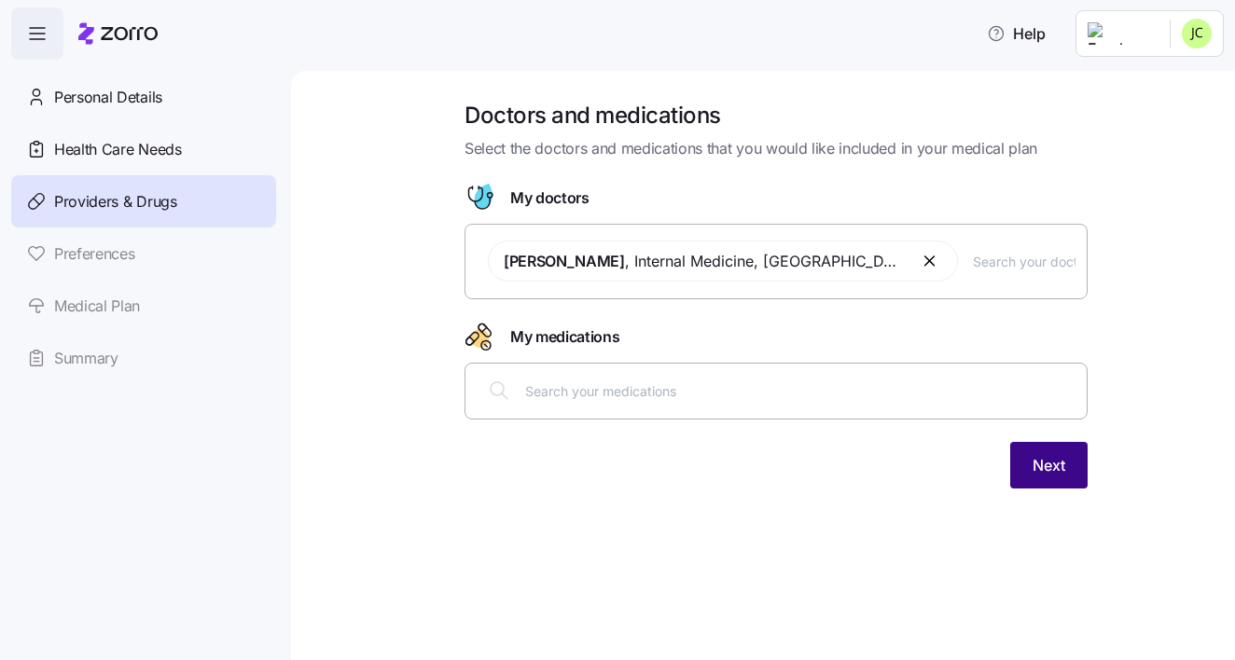
click at [1029, 454] on button "Next" at bounding box center [1048, 465] width 77 height 47
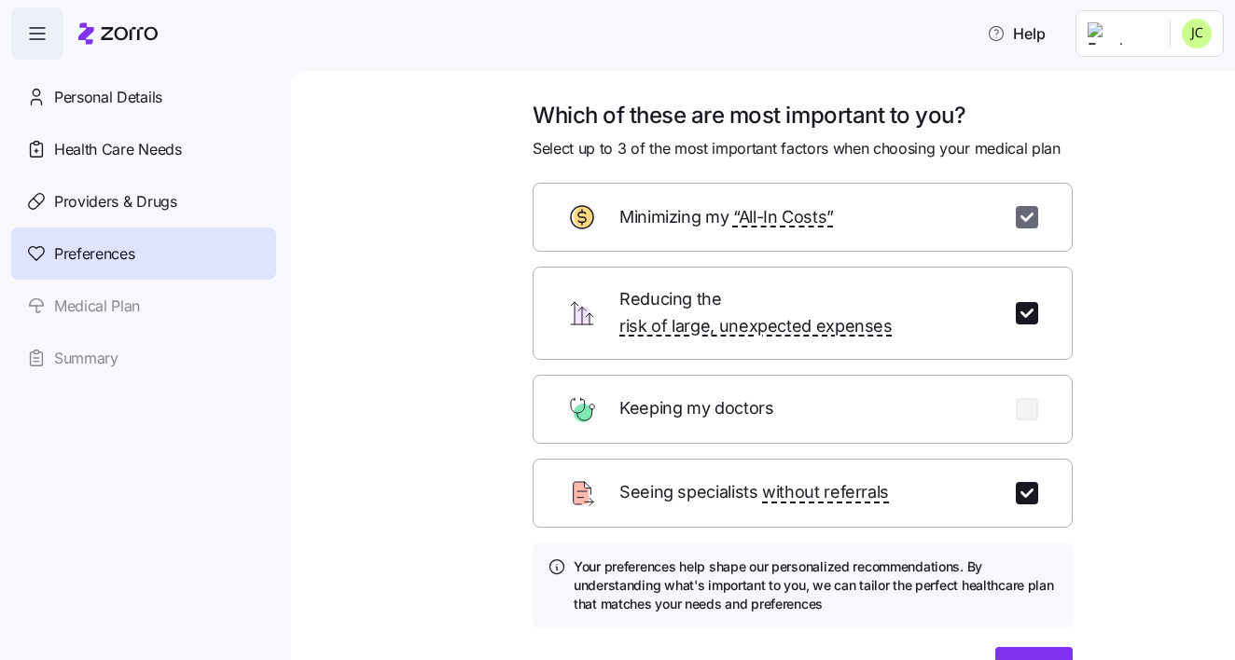
click at [1029, 222] on input "checkbox" at bounding box center [1027, 217] width 22 height 22
checkbox input "false"
click at [1028, 398] on input "checkbox" at bounding box center [1027, 409] width 22 height 22
checkbox input "true"
click at [1037, 647] on button "Next" at bounding box center [1033, 670] width 77 height 47
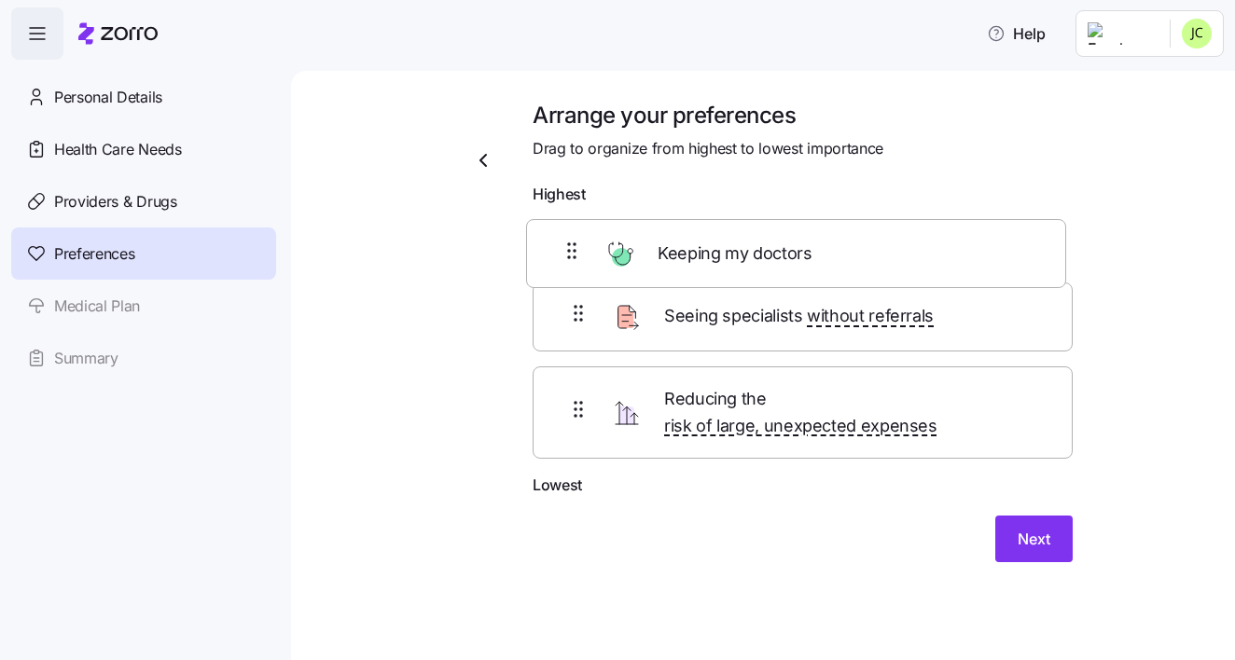
drag, startPoint x: 568, startPoint y: 409, endPoint x: 561, endPoint y: 233, distance: 176.5
click at [561, 233] on div "Seeing specialists without referrals Reducing the risk of large, unexpected exp…" at bounding box center [803, 344] width 540 height 261
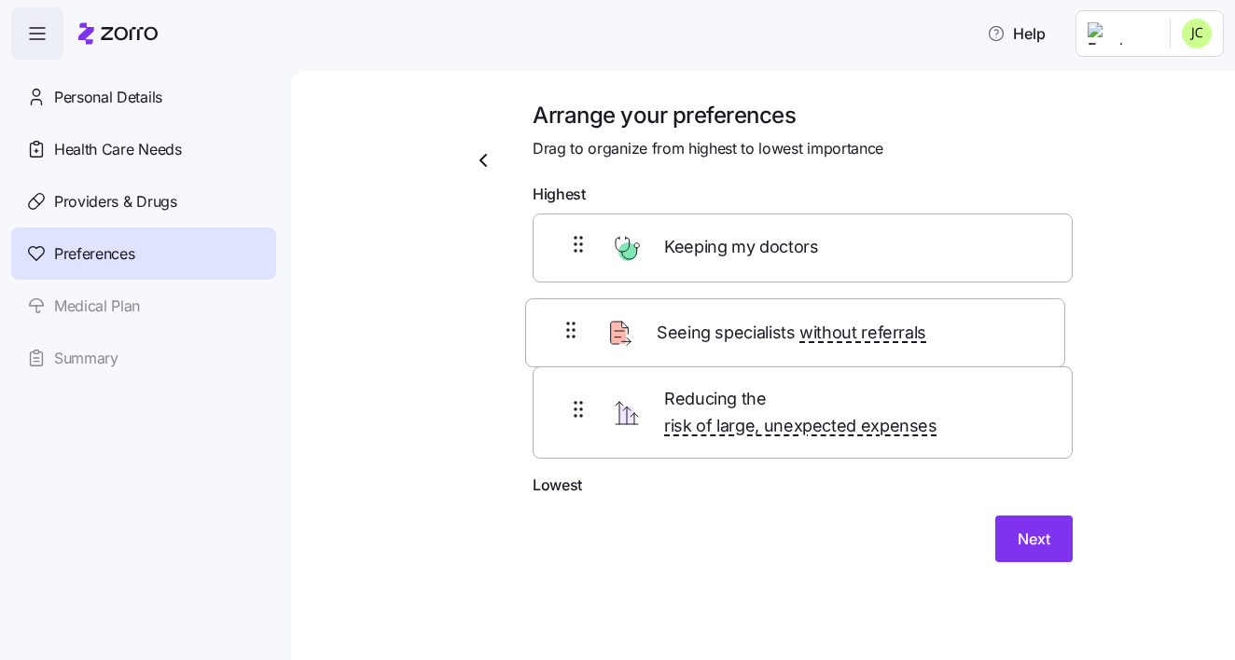
drag, startPoint x: 590, startPoint y: 419, endPoint x: 582, endPoint y: 331, distance: 88.0
click at [582, 331] on div "Keeping my doctors Reducing the risk of large, unexpected expenses Seeing speci…" at bounding box center [803, 344] width 540 height 261
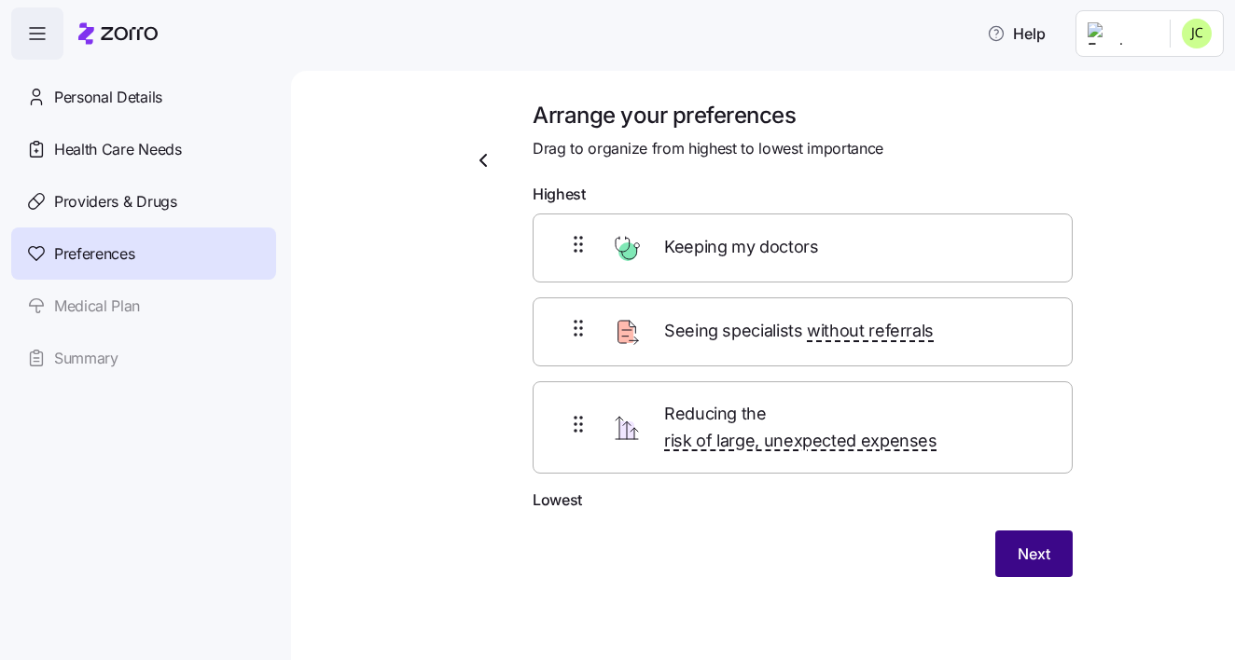
click at [1030, 531] on button "Next" at bounding box center [1033, 554] width 77 height 47
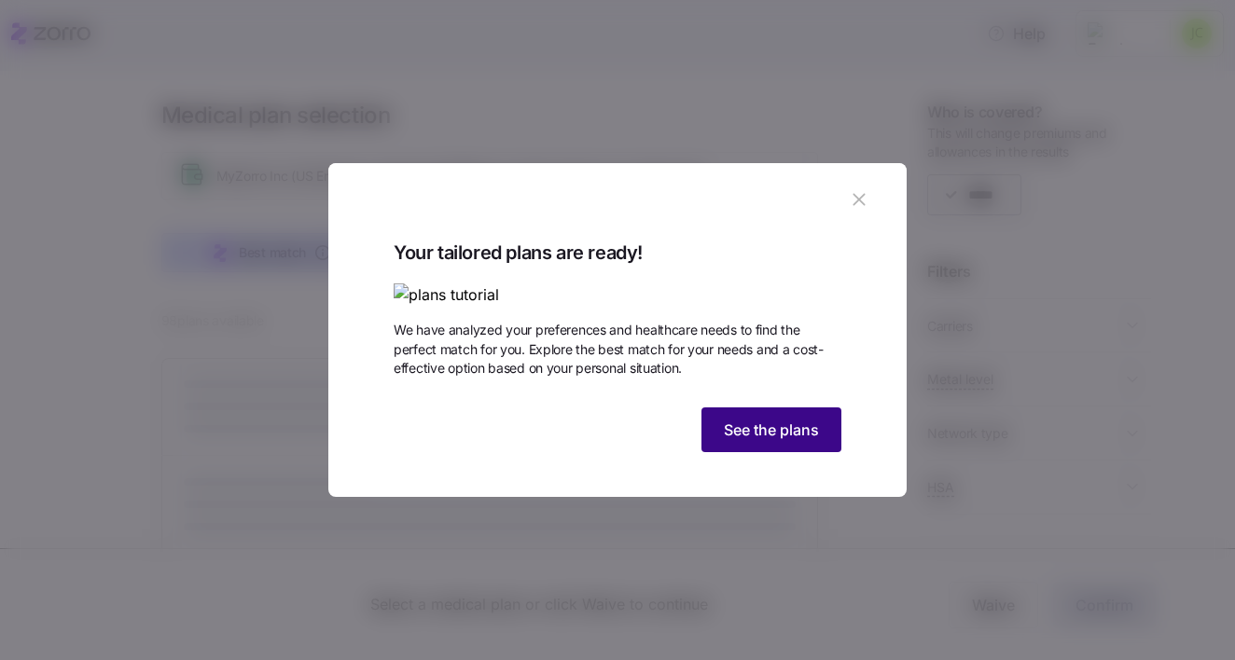
click at [806, 441] on span "See the plans" at bounding box center [771, 430] width 95 height 22
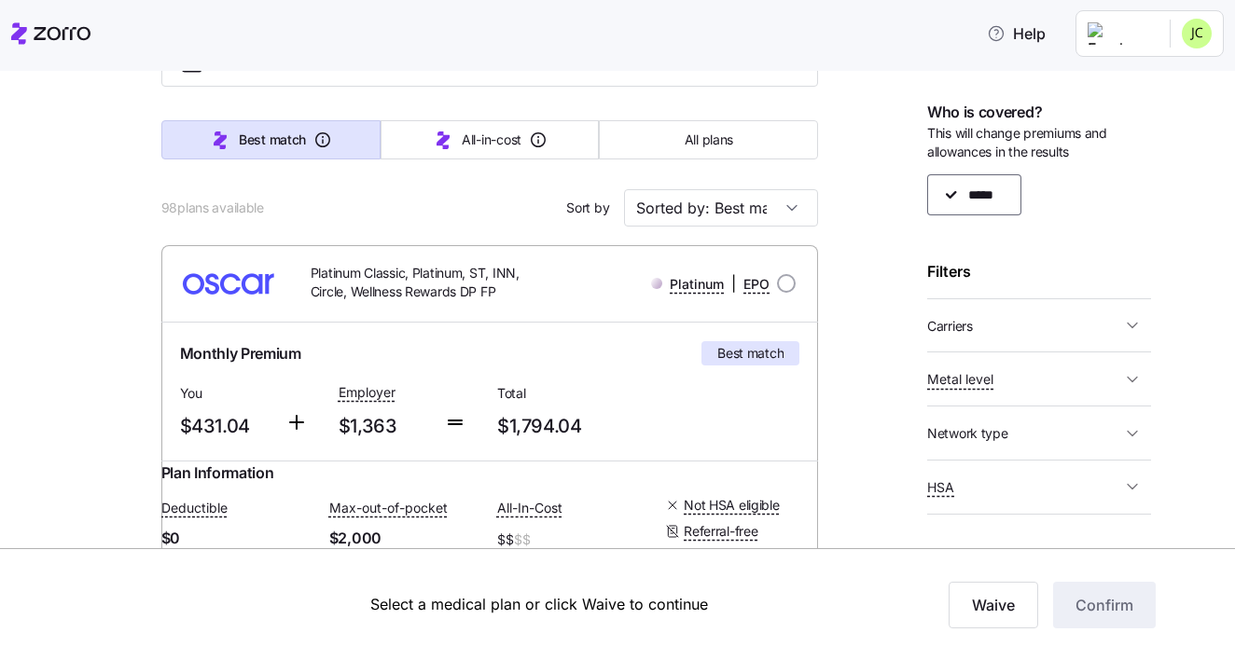
scroll to position [105, 0]
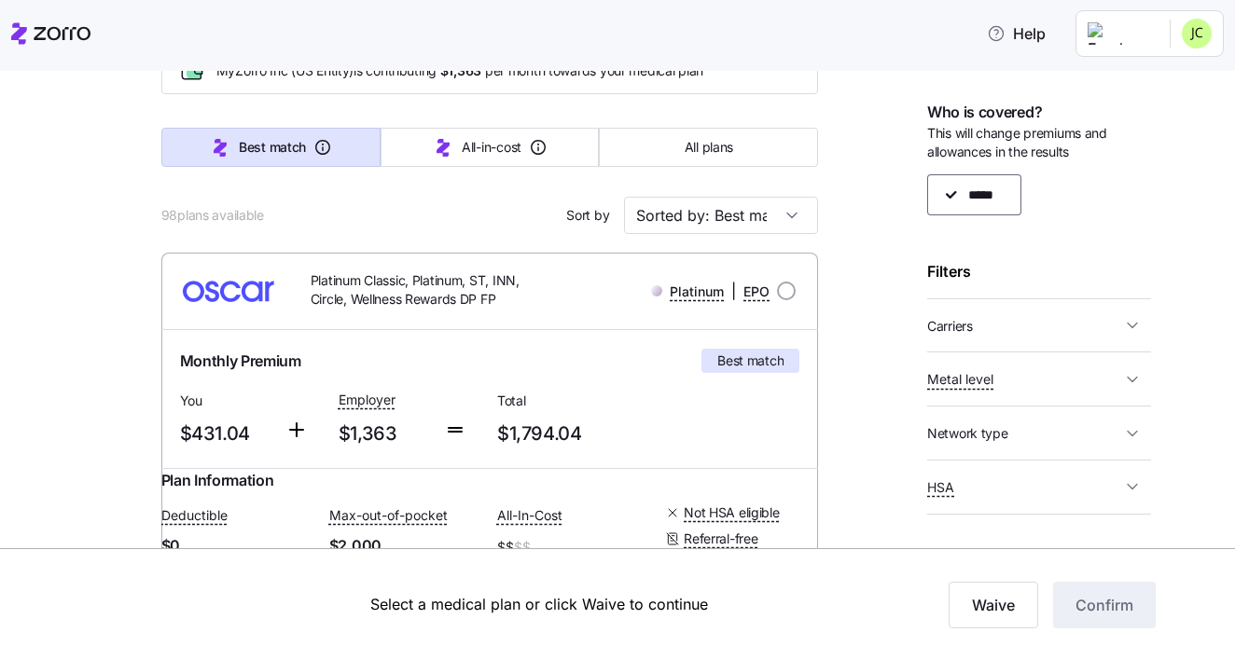
click at [1023, 368] on span "Metal level" at bounding box center [1024, 379] width 194 height 23
click at [970, 500] on label "Gold" at bounding box center [987, 508] width 39 height 19
click at [968, 500] on input "Gold" at bounding box center [959, 508] width 19 height 19
checkbox input "false"
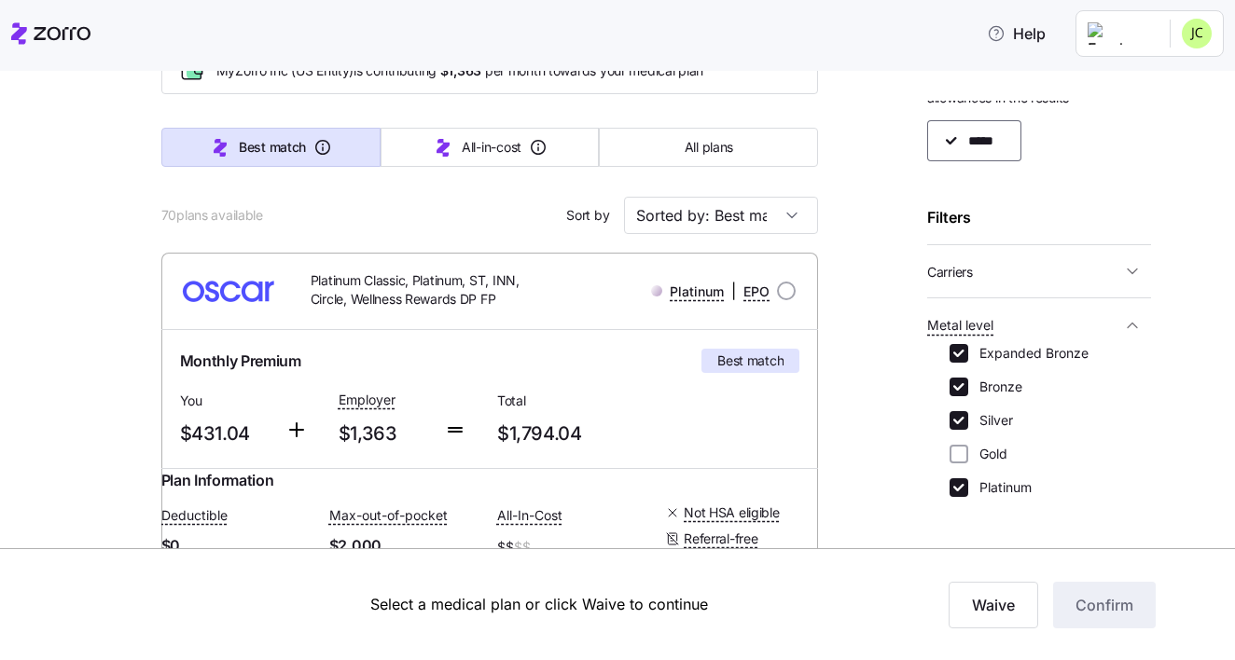
scroll to position [55, 0]
click at [965, 482] on input "Platinum" at bounding box center [959, 487] width 19 height 19
checkbox input "false"
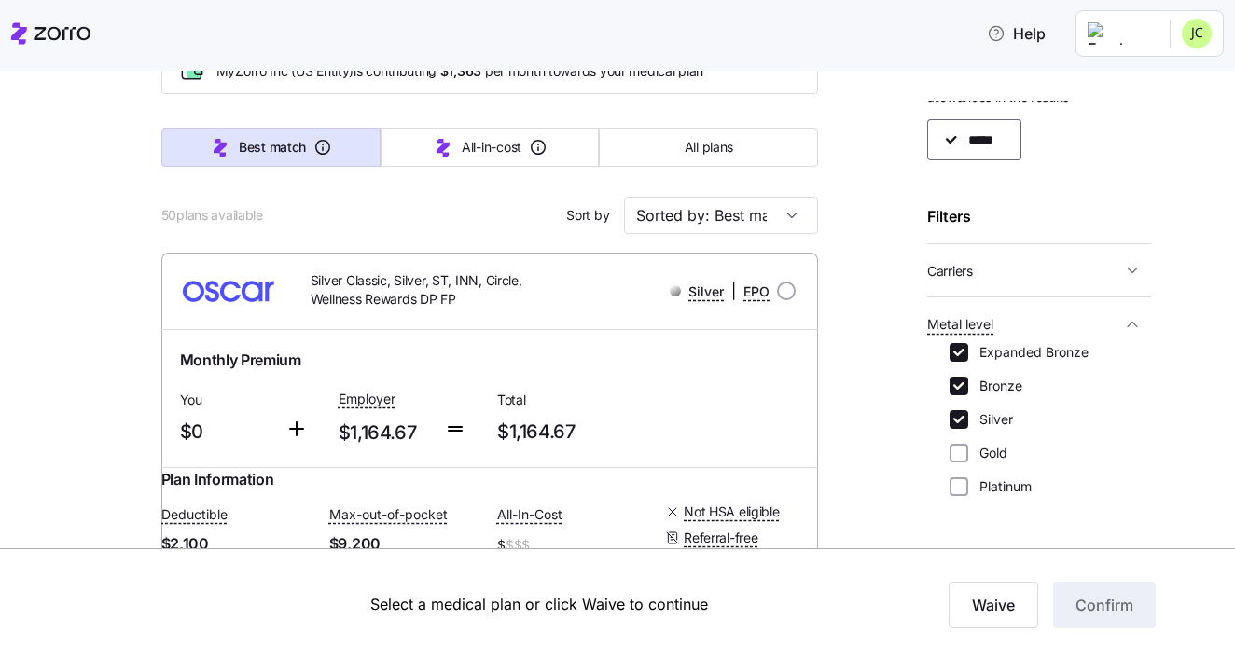
click at [1127, 322] on icon "button" at bounding box center [1132, 324] width 19 height 19
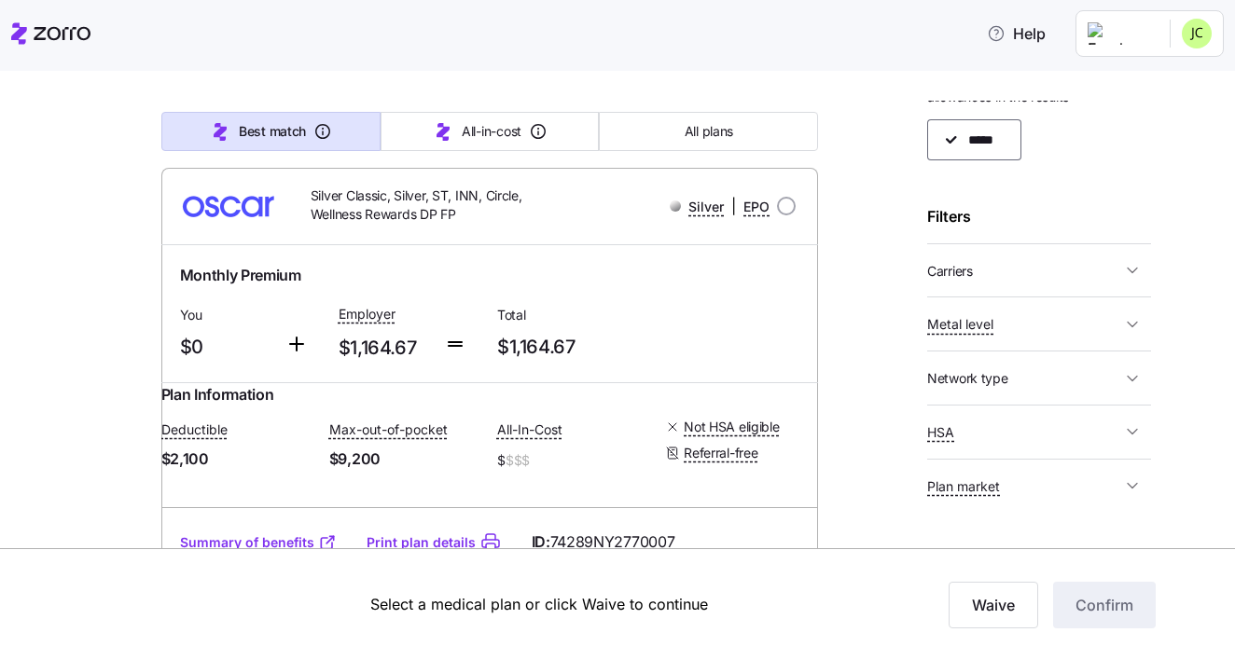
scroll to position [178, 0]
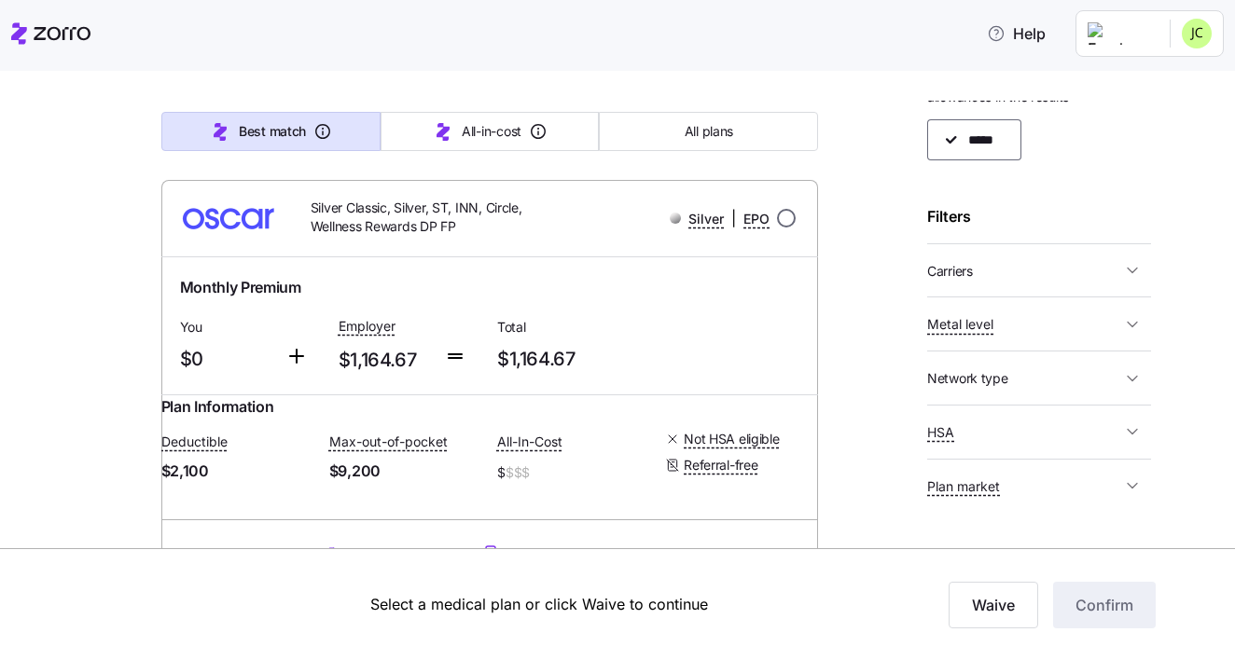
click at [781, 221] on input "radio" at bounding box center [786, 218] width 19 height 19
radio input "true"
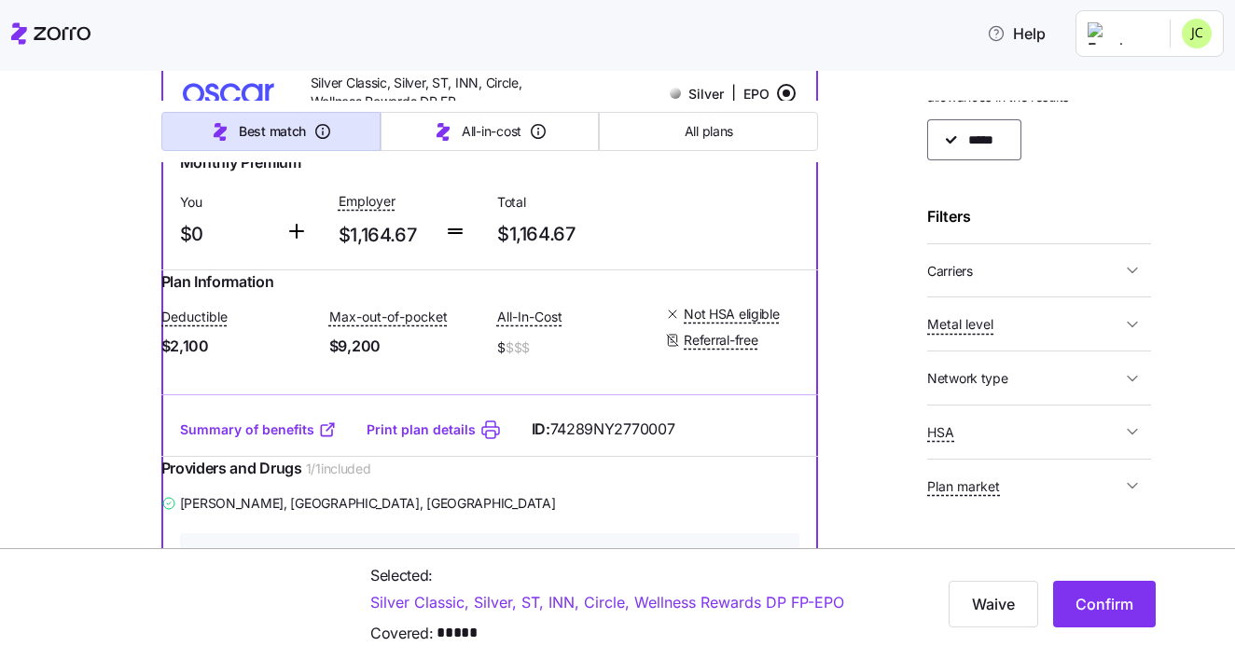
scroll to position [361, 0]
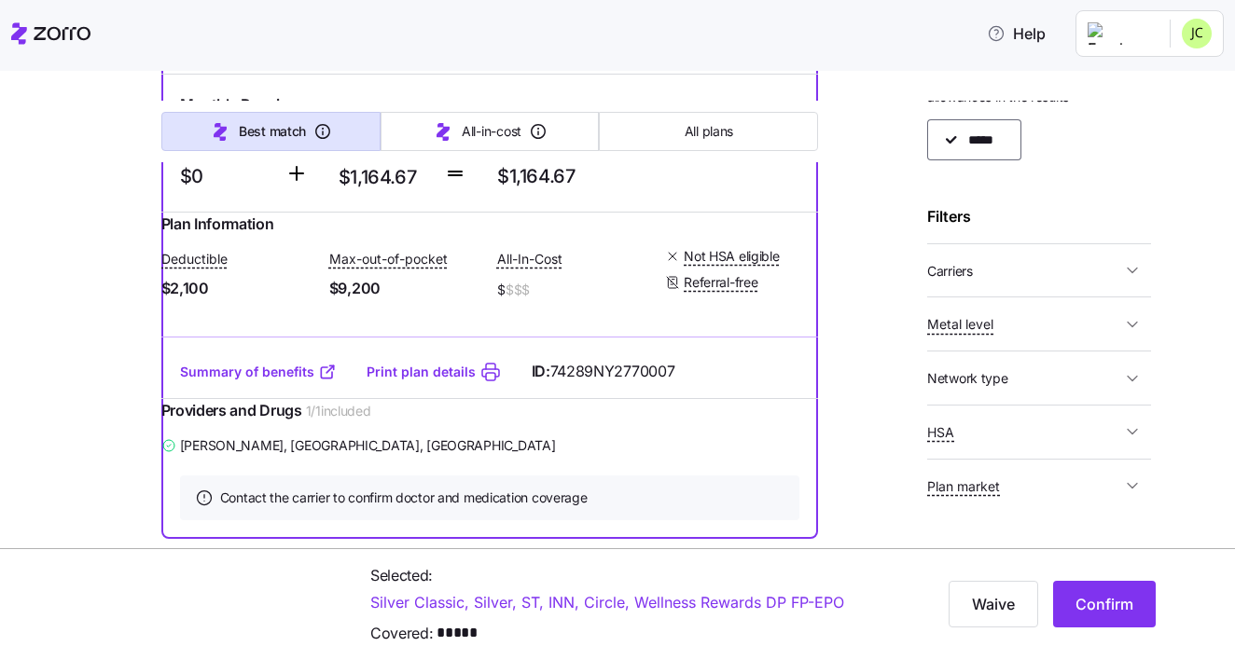
click at [280, 382] on link "Summary of benefits" at bounding box center [258, 372] width 157 height 19
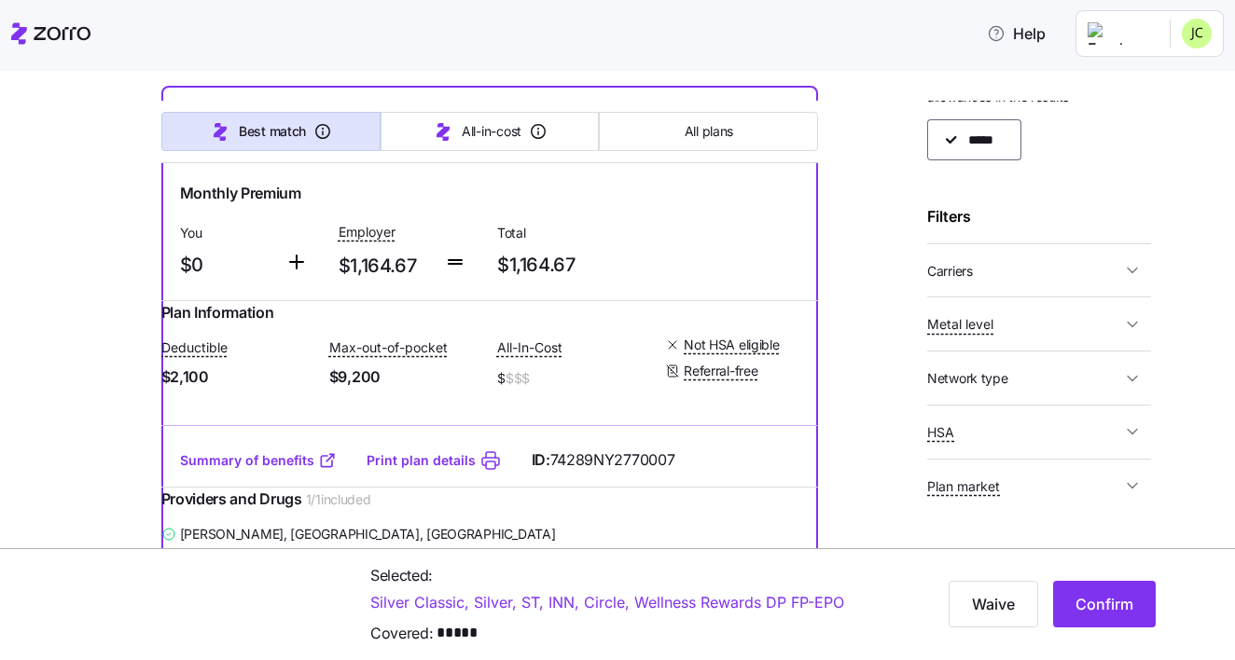
scroll to position [259, 0]
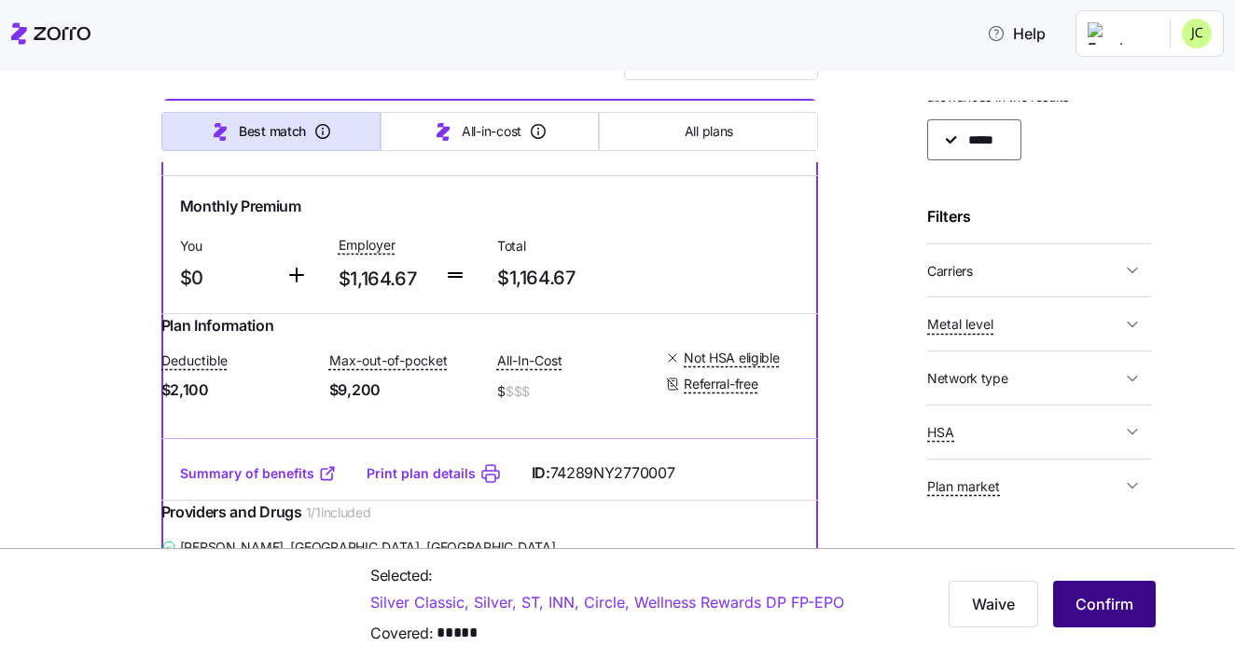
click at [1089, 599] on span "Confirm" at bounding box center [1105, 604] width 58 height 22
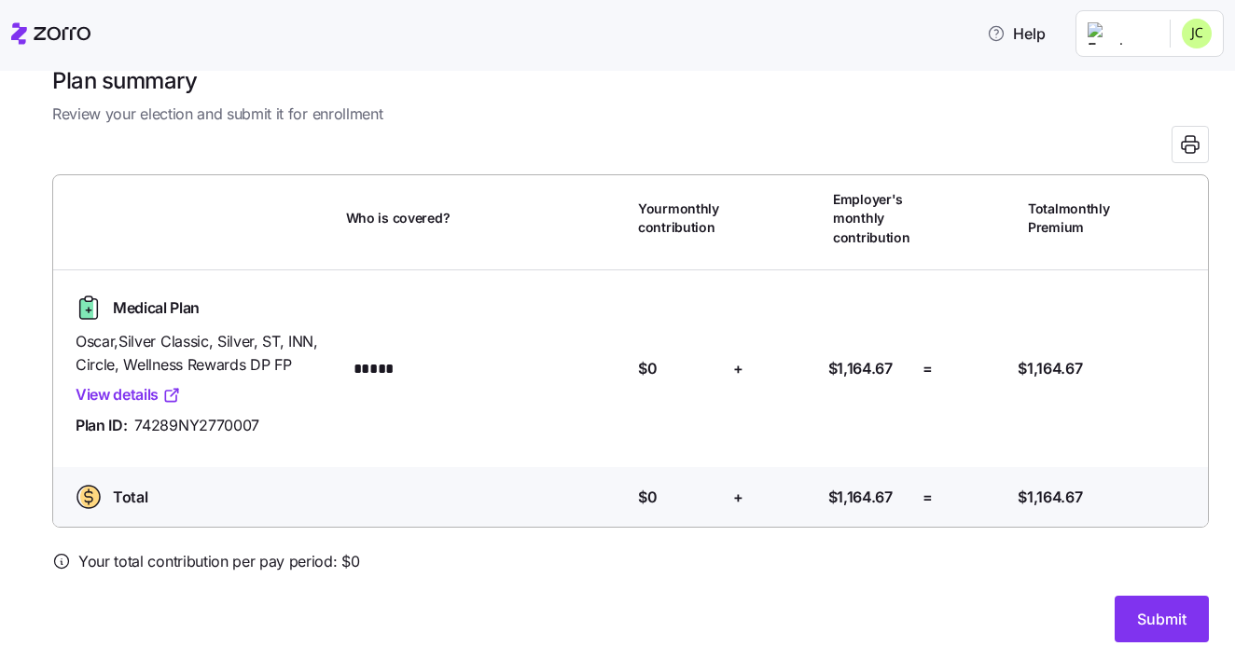
scroll to position [34, 0]
click at [1157, 609] on span "Submit" at bounding box center [1161, 620] width 49 height 22
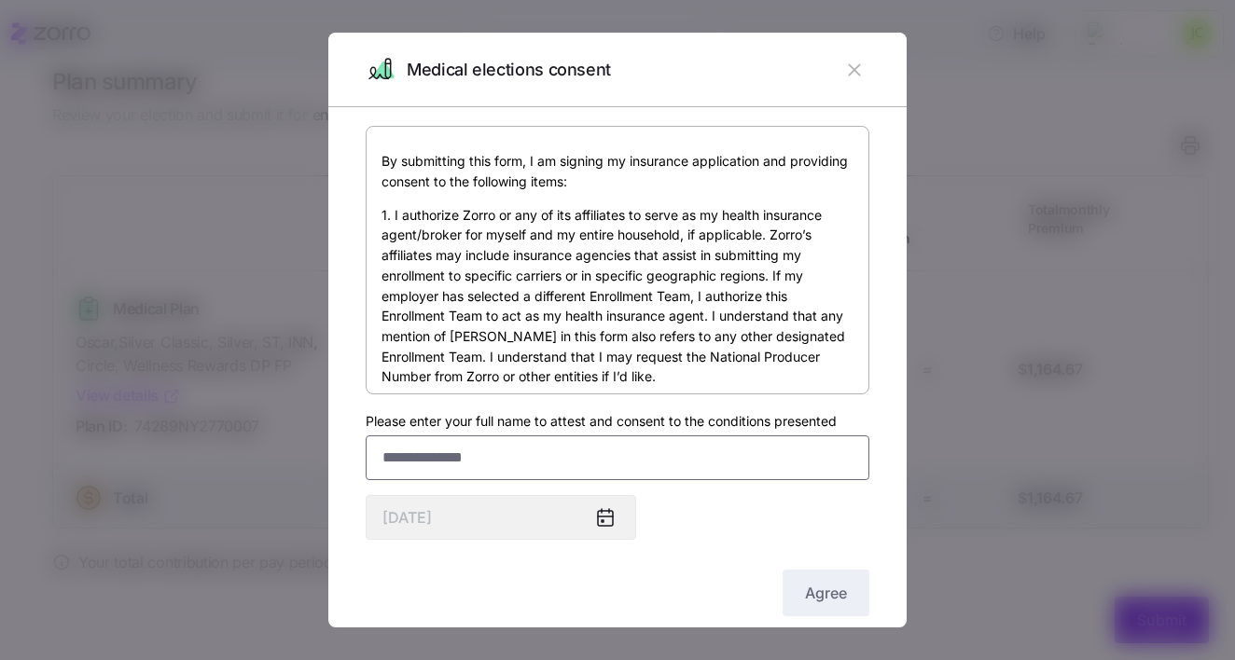
click at [673, 456] on input "Please enter your full name to attest and consent to the conditions presented" at bounding box center [618, 458] width 504 height 45
type input "**********"
click at [834, 597] on span "Agree" at bounding box center [826, 593] width 42 height 22
